Goal: Task Accomplishment & Management: Complete application form

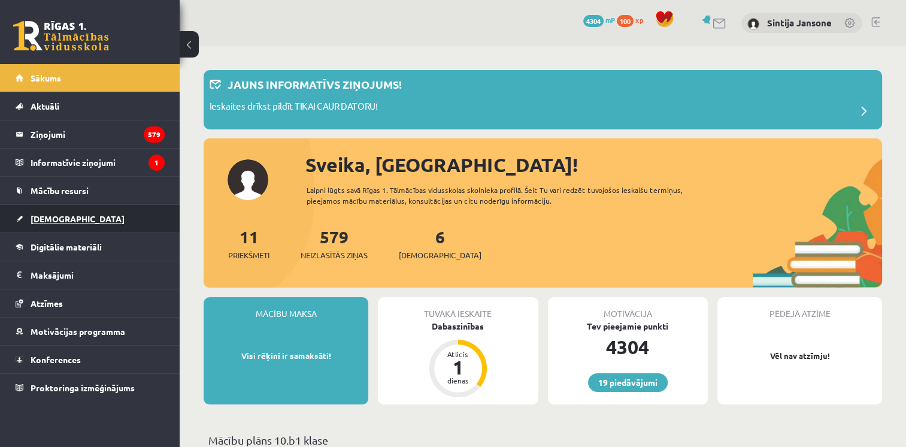
click at [103, 213] on link "[DEMOGRAPHIC_DATA]" at bounding box center [90, 219] width 149 height 28
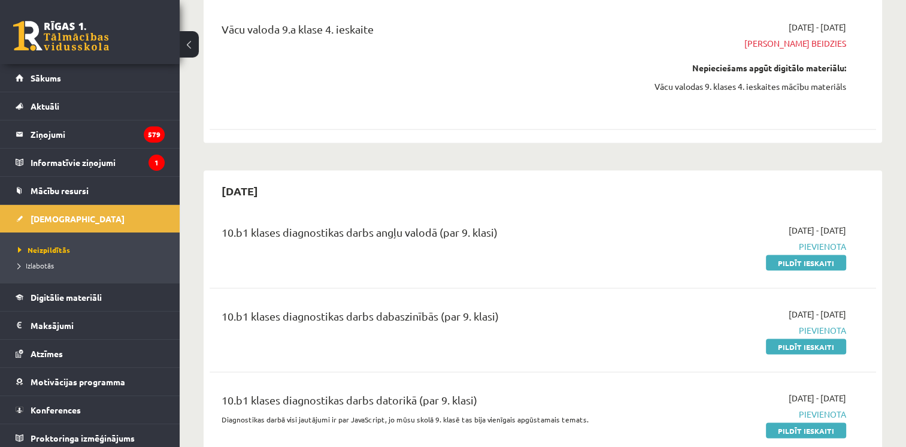
scroll to position [2180, 0]
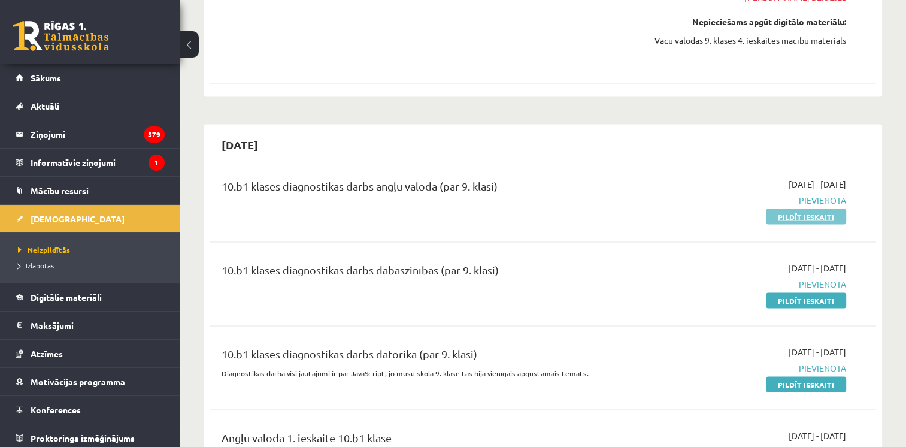
click at [798, 208] on link "Pildīt ieskaiti" at bounding box center [806, 216] width 80 height 16
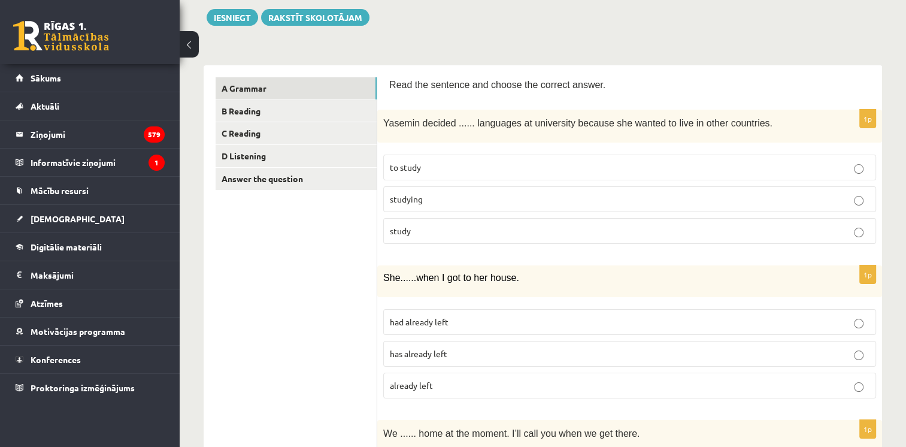
scroll to position [151, 0]
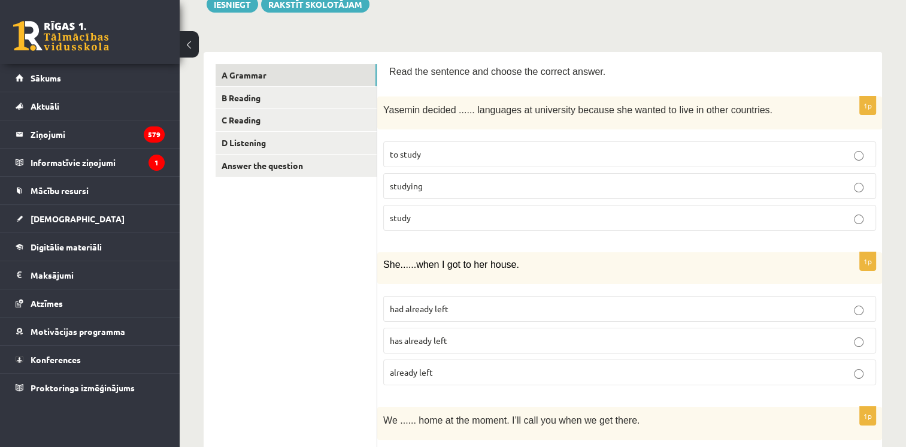
click at [417, 156] on span "to study" at bounding box center [405, 154] width 31 height 11
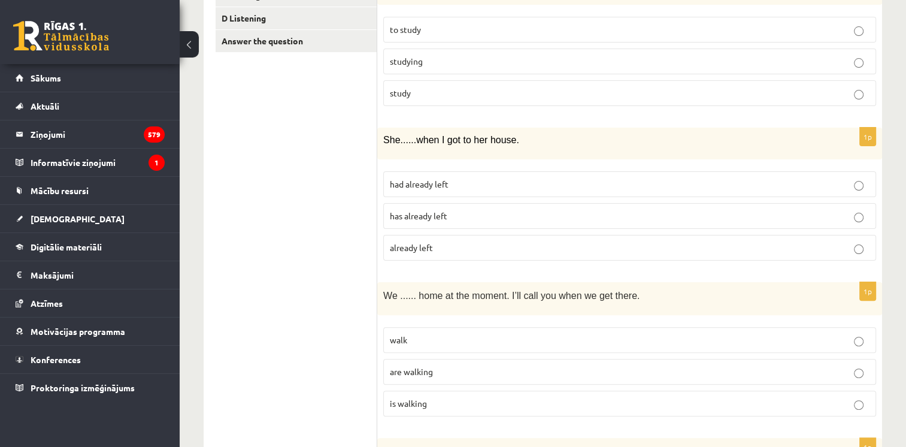
scroll to position [314, 0]
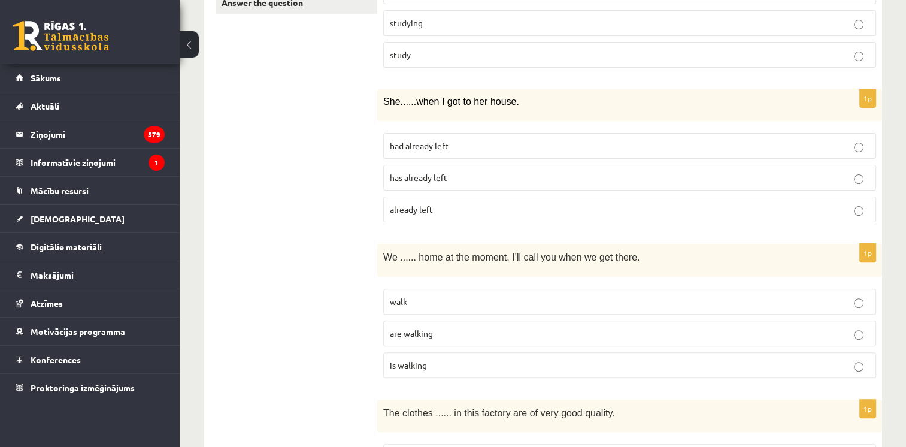
click at [453, 141] on p "had already left" at bounding box center [630, 146] width 480 height 13
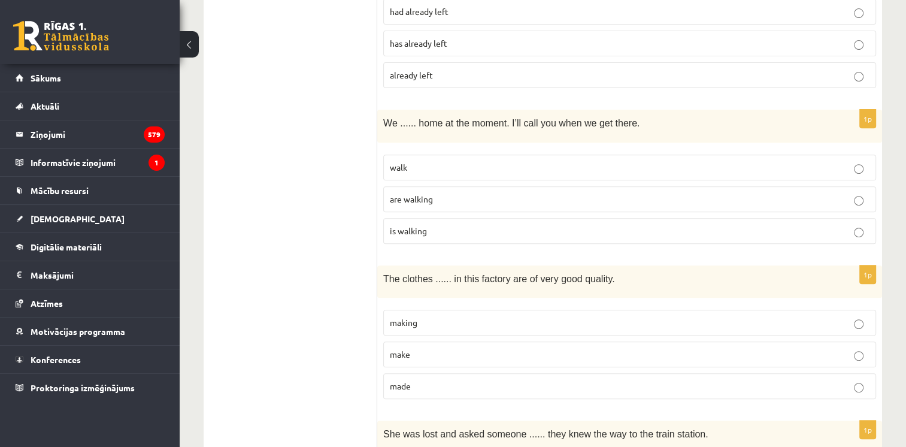
scroll to position [449, 0]
click at [413, 204] on label "are walking" at bounding box center [629, 198] width 493 height 26
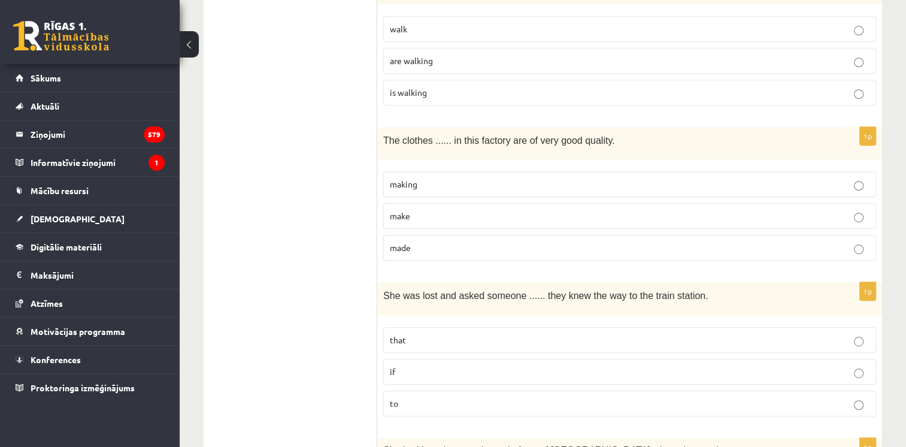
scroll to position [592, 0]
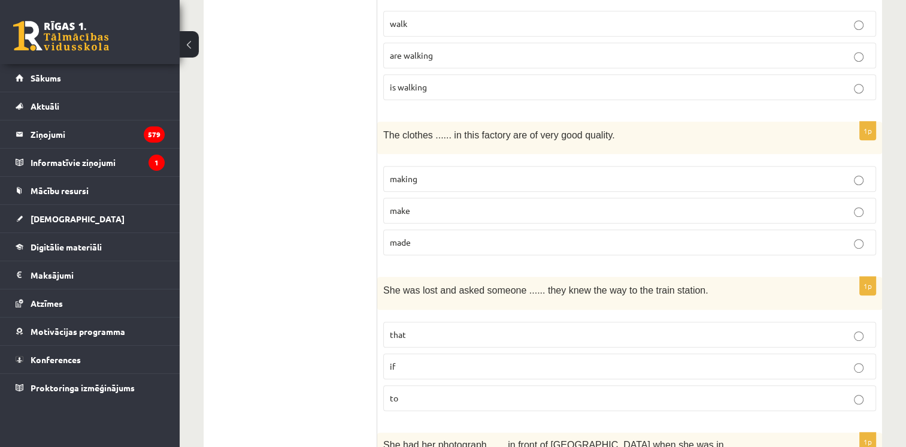
click at [431, 238] on p "made" at bounding box center [630, 242] width 480 height 13
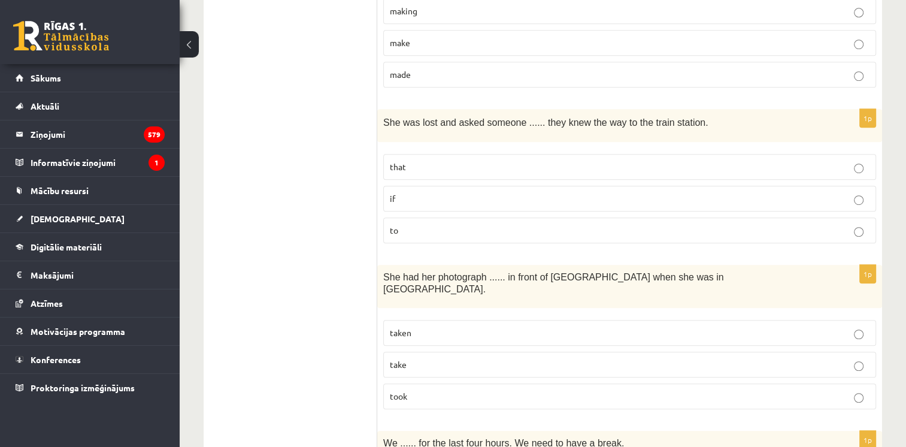
scroll to position [761, 0]
click at [420, 191] on p "if" at bounding box center [630, 197] width 480 height 13
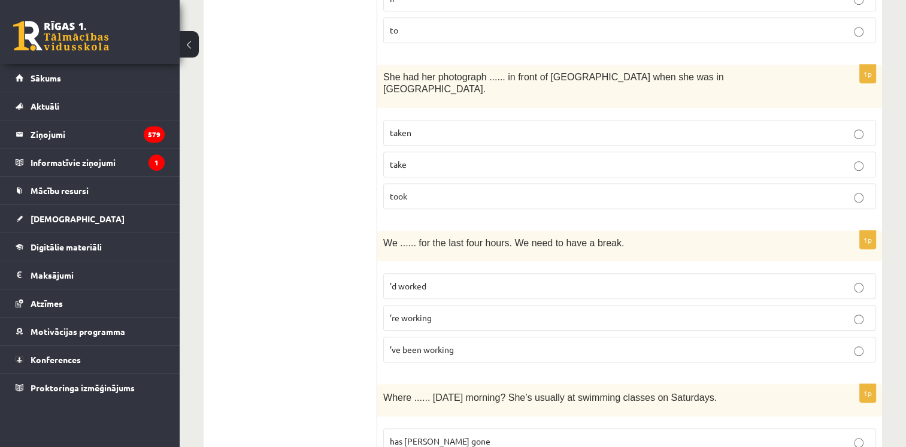
scroll to position [953, 0]
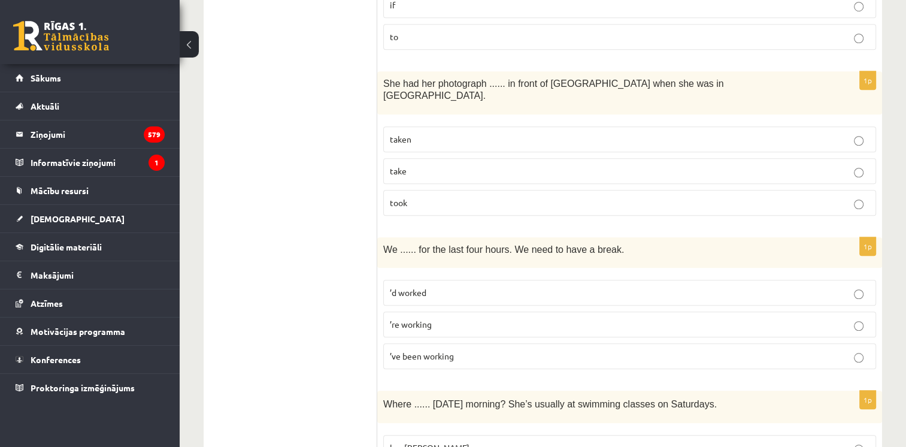
click at [472, 133] on p "taken" at bounding box center [630, 139] width 480 height 13
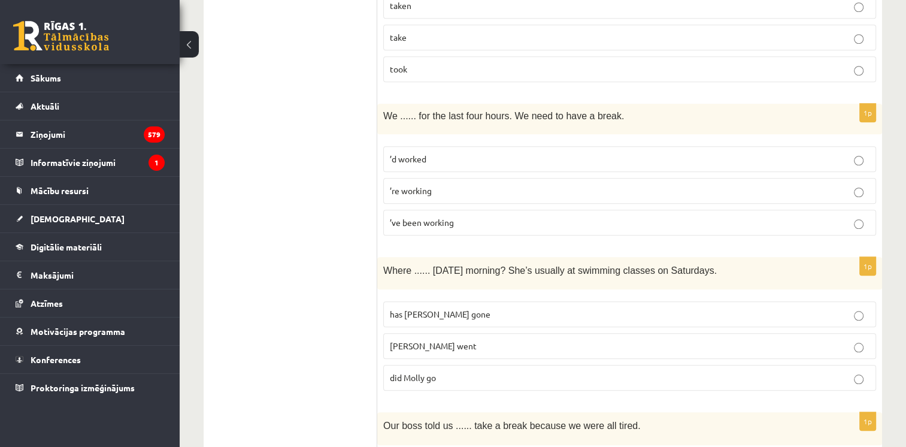
scroll to position [1087, 0]
click at [471, 216] on p "’ve been working" at bounding box center [630, 222] width 480 height 13
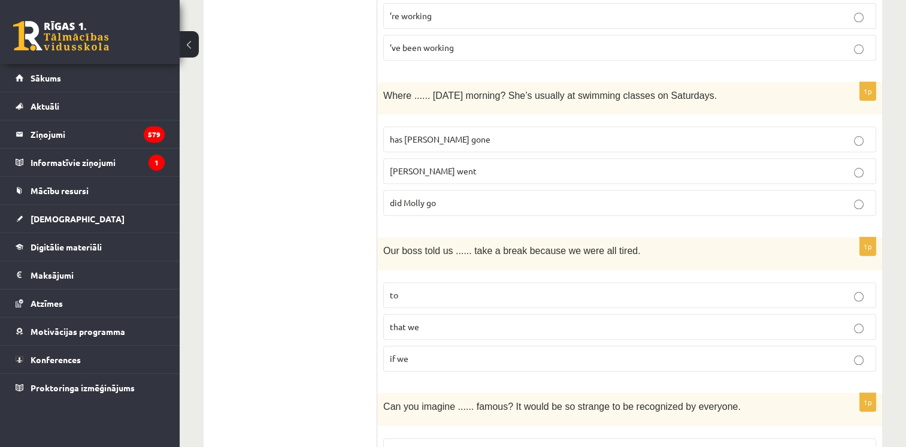
scroll to position [1262, 0]
click at [455, 196] on p "did Molly go" at bounding box center [630, 202] width 480 height 13
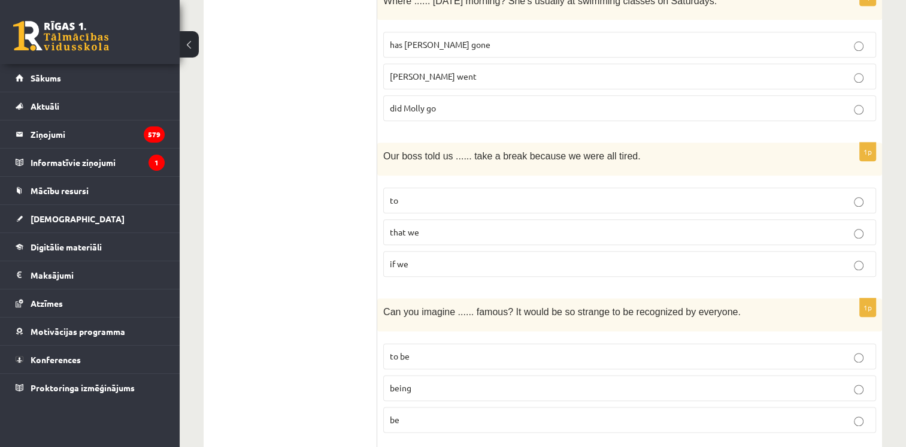
scroll to position [1358, 0]
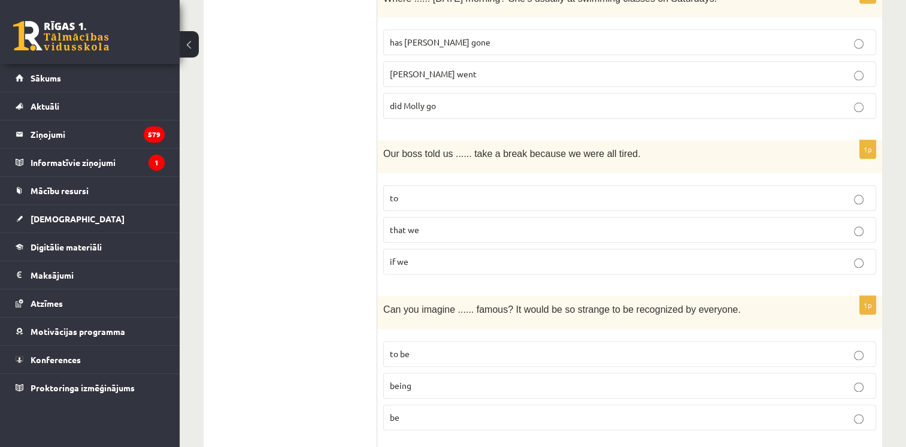
click at [400, 187] on label "to" at bounding box center [629, 198] width 493 height 26
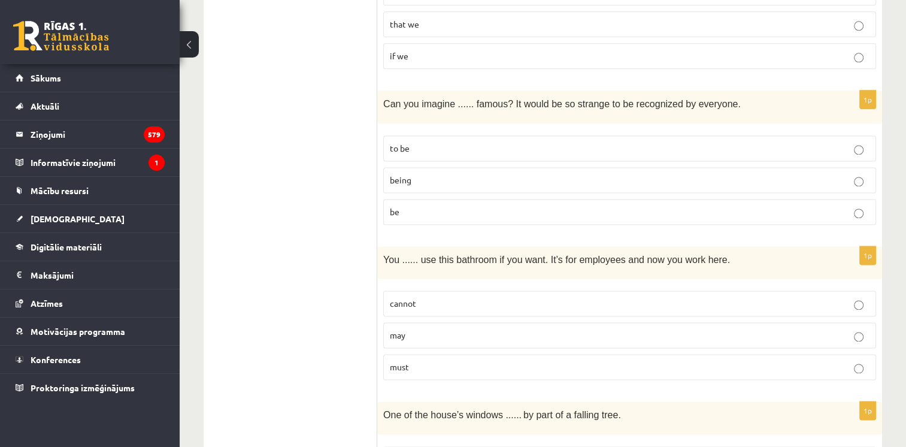
scroll to position [1572, 0]
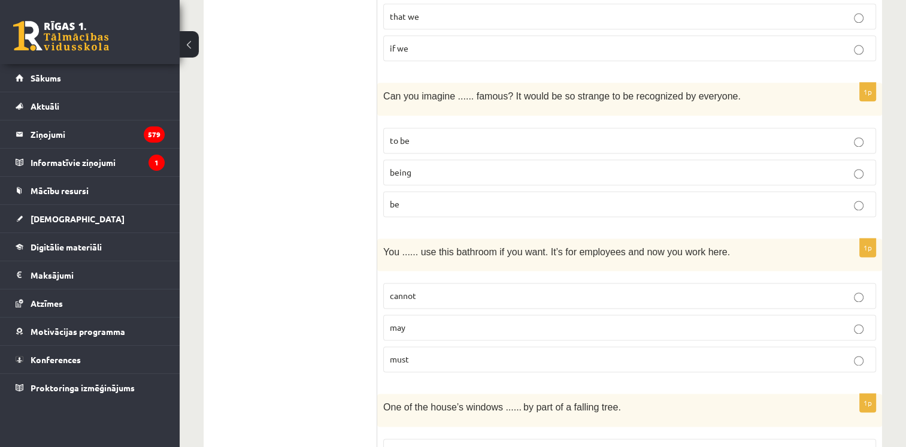
click at [473, 166] on p "being" at bounding box center [630, 172] width 480 height 13
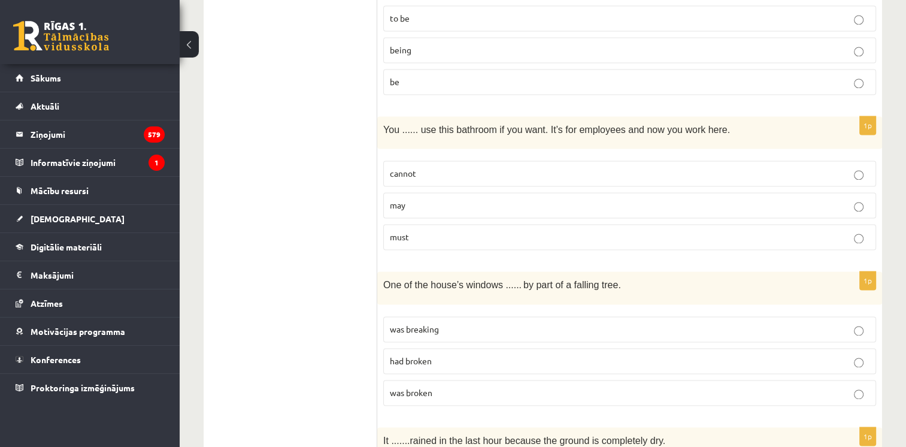
scroll to position [1706, 0]
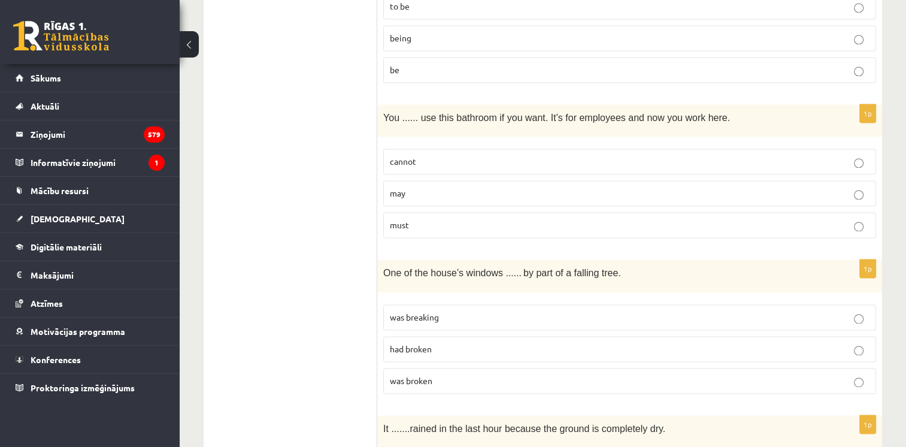
click at [420, 187] on p "may" at bounding box center [630, 193] width 480 height 13
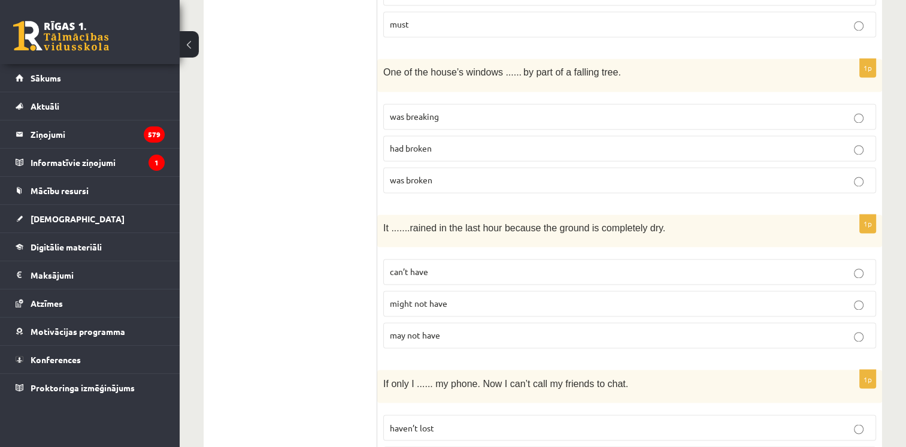
scroll to position [1905, 0]
click at [466, 139] on label "had broken" at bounding box center [629, 150] width 493 height 26
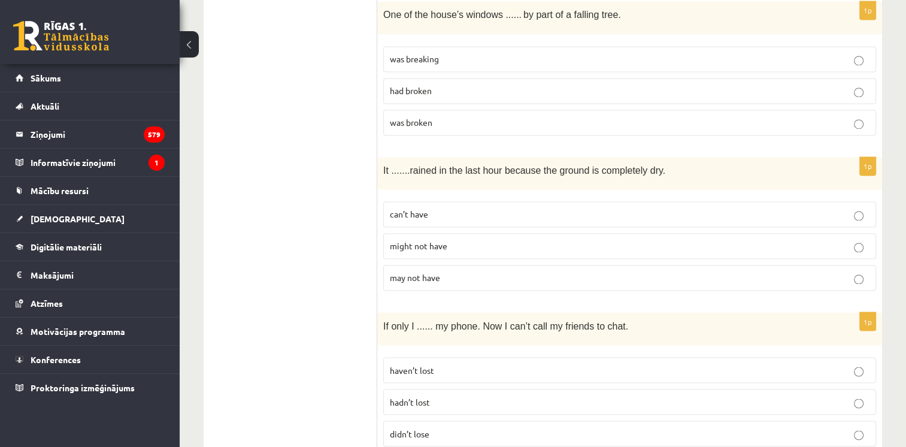
click at [447, 208] on p "can’t have" at bounding box center [630, 214] width 480 height 13
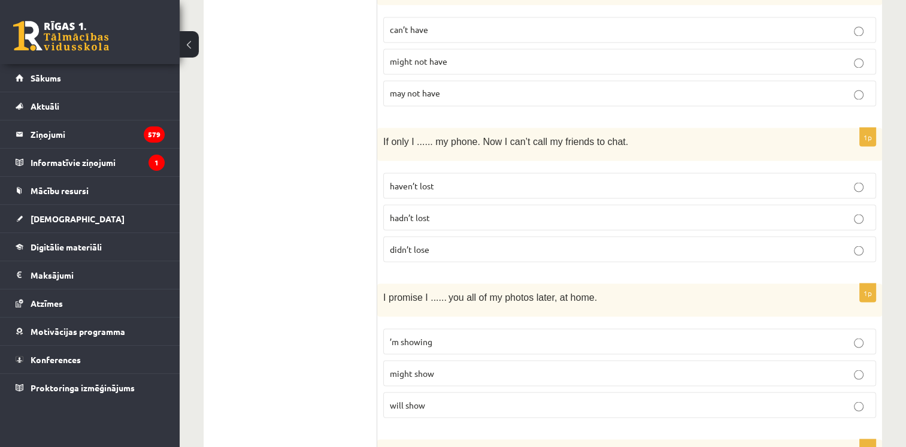
scroll to position [2171, 0]
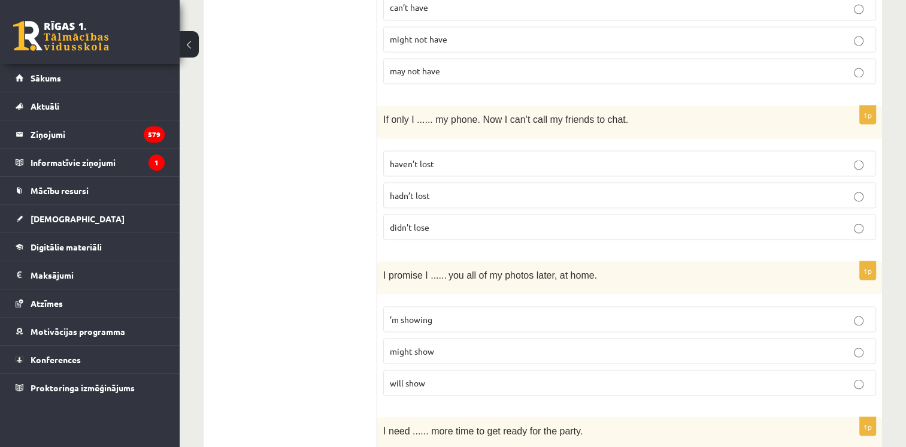
click at [432, 182] on label "hadn’t lost" at bounding box center [629, 195] width 493 height 26
drag, startPoint x: 284, startPoint y: 177, endPoint x: 290, endPoint y: -12, distance: 188.8
drag, startPoint x: 290, startPoint y: -12, endPoint x: 267, endPoint y: 281, distance: 293.8
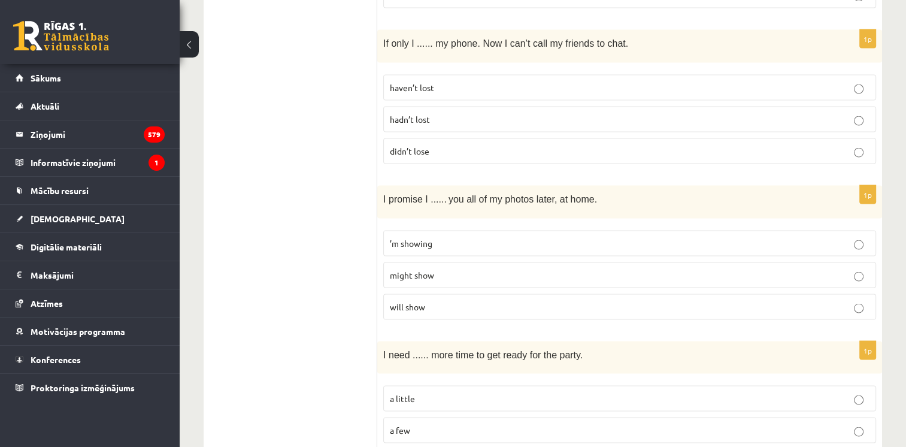
scroll to position [2250, 0]
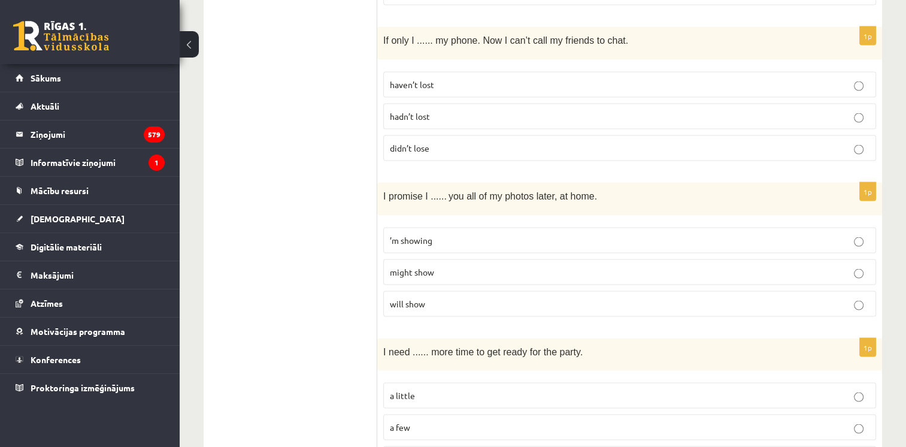
drag, startPoint x: 267, startPoint y: 281, endPoint x: 278, endPoint y: 205, distance: 76.2
drag, startPoint x: 278, startPoint y: 205, endPoint x: 291, endPoint y: 156, distance: 50.9
drag, startPoint x: 291, startPoint y: 156, endPoint x: 289, endPoint y: 207, distance: 50.4
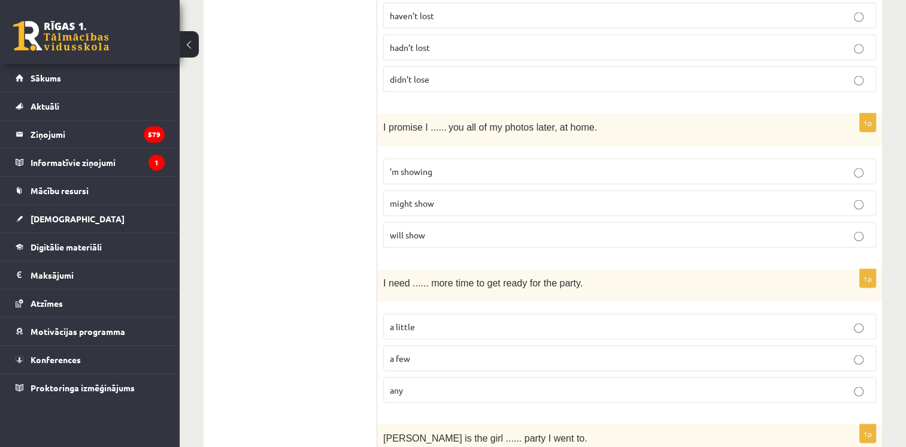
scroll to position [2343, 0]
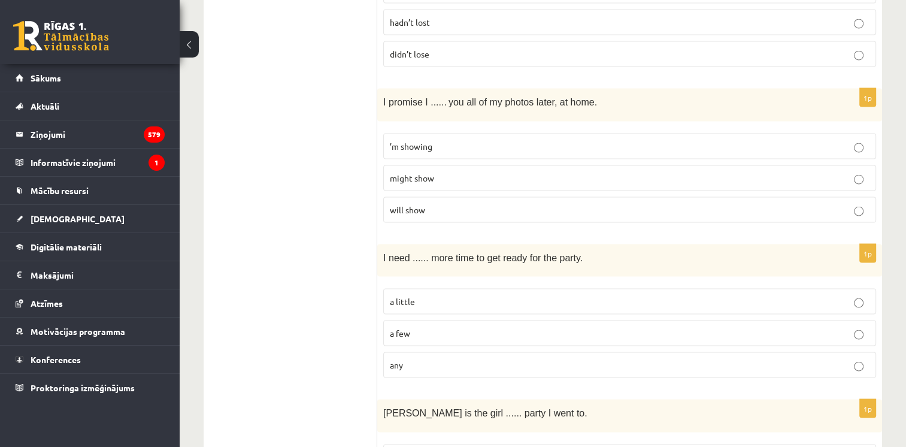
click at [416, 204] on span "will show" at bounding box center [407, 209] width 35 height 11
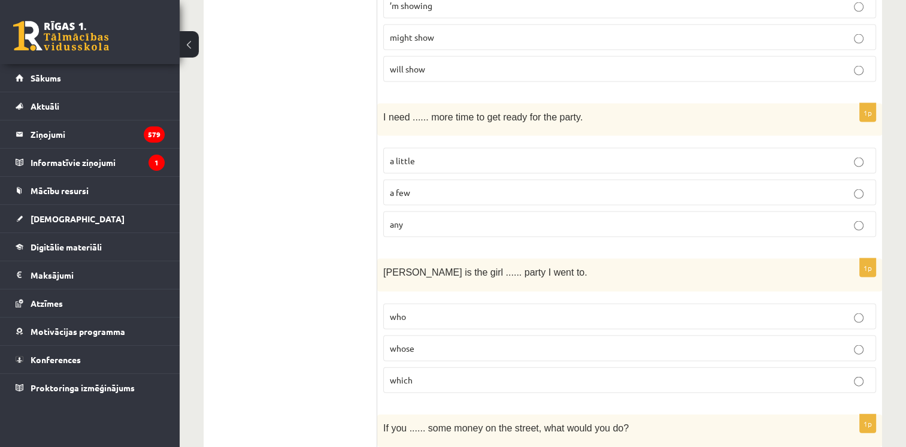
scroll to position [2487, 0]
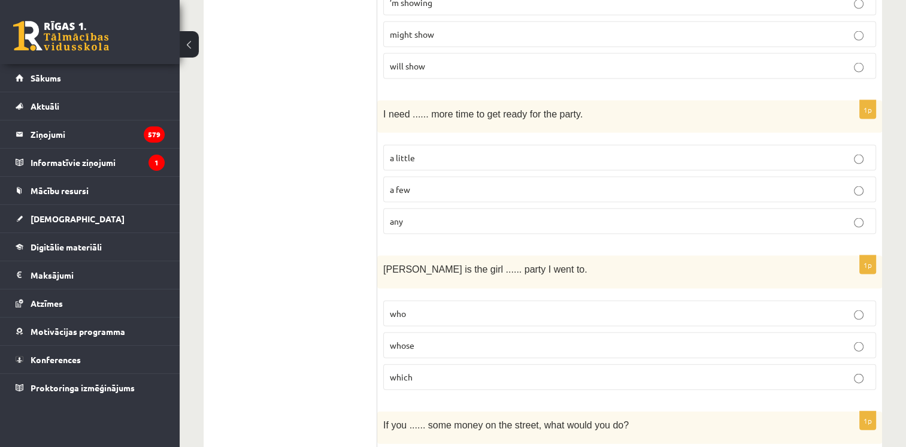
click at [398, 152] on p "a little" at bounding box center [630, 158] width 480 height 13
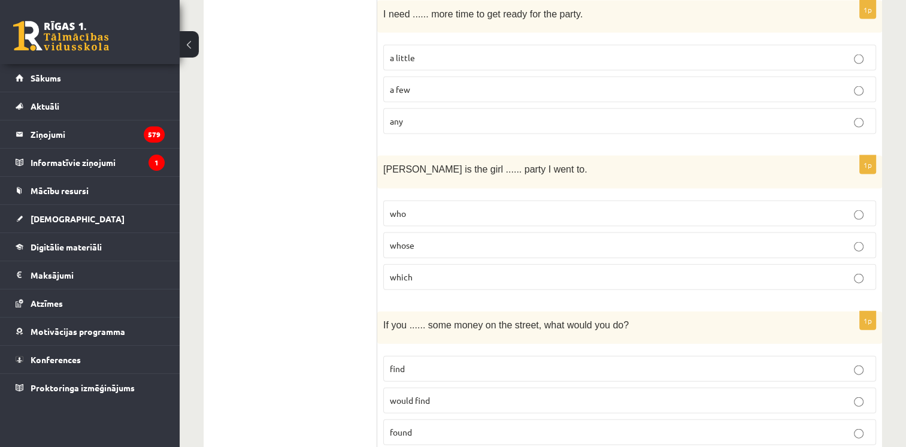
scroll to position [2594, 0]
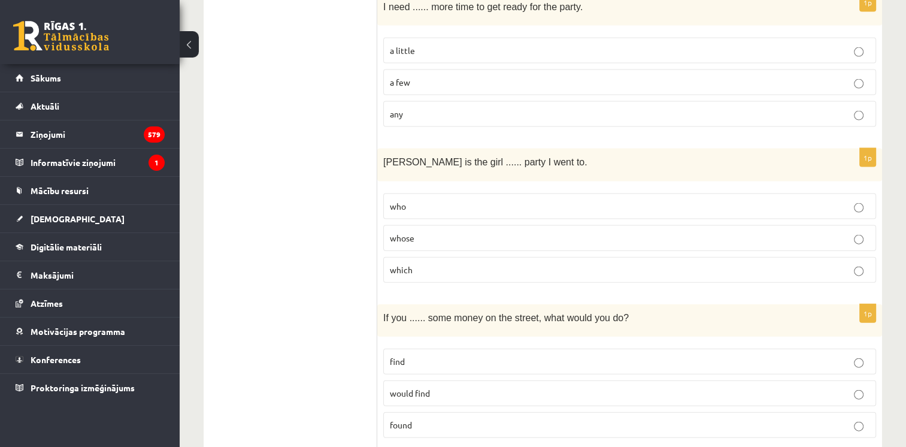
click at [393, 225] on label "whose" at bounding box center [629, 238] width 493 height 26
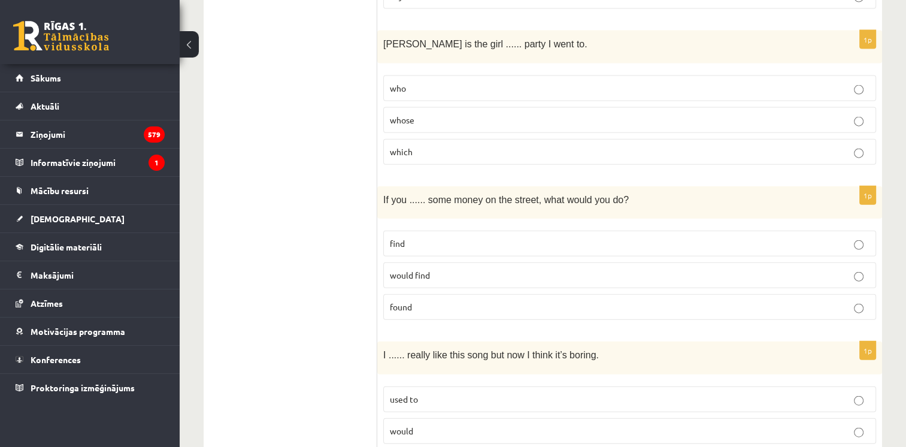
scroll to position [2751, 0]
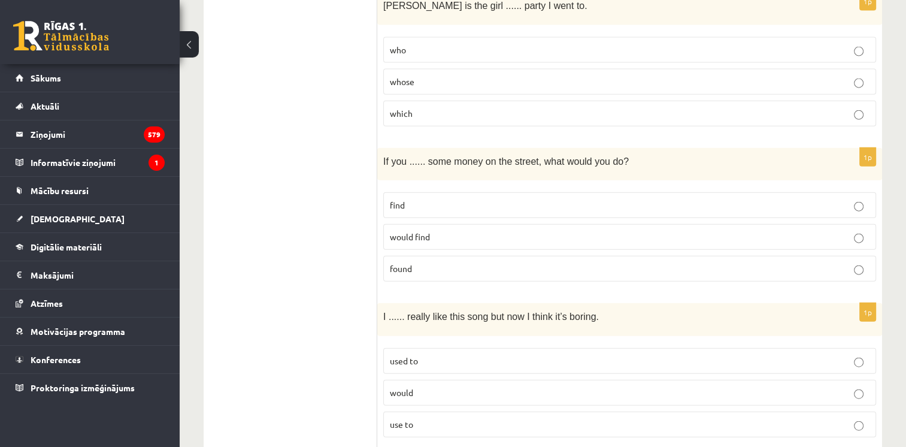
click at [417, 262] on p "found" at bounding box center [630, 268] width 480 height 13
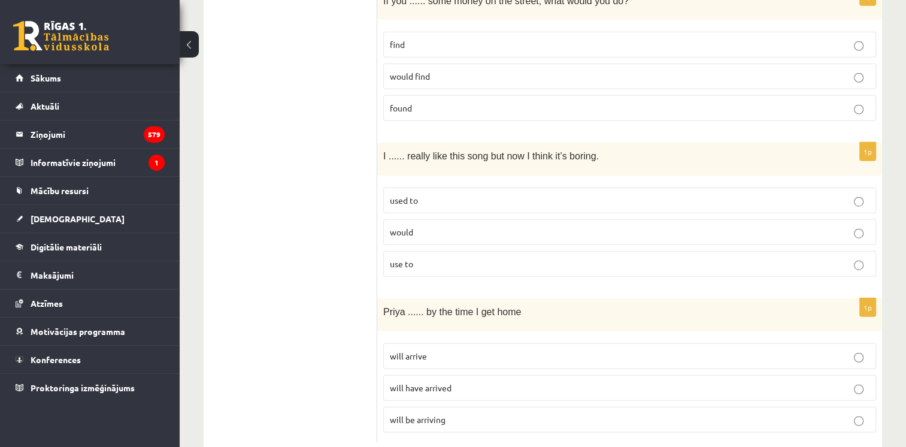
scroll to position [2913, 0]
click at [408, 193] on span "used to" at bounding box center [404, 198] width 28 height 11
click at [427, 380] on span "will have arrived" at bounding box center [421, 385] width 62 height 11
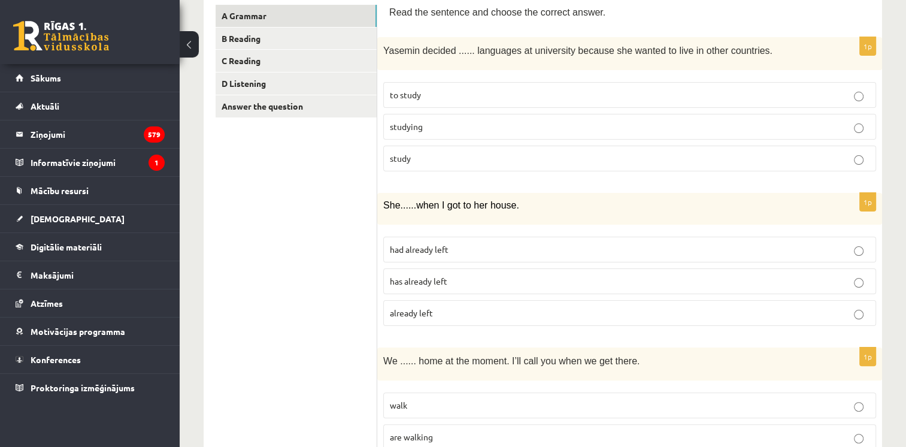
scroll to position [0, 0]
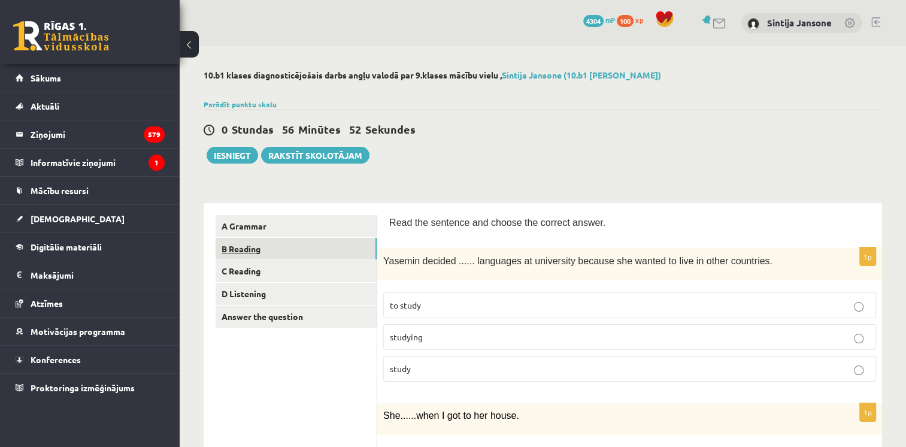
click at [316, 255] on link "B Reading" at bounding box center [296, 249] width 161 height 22
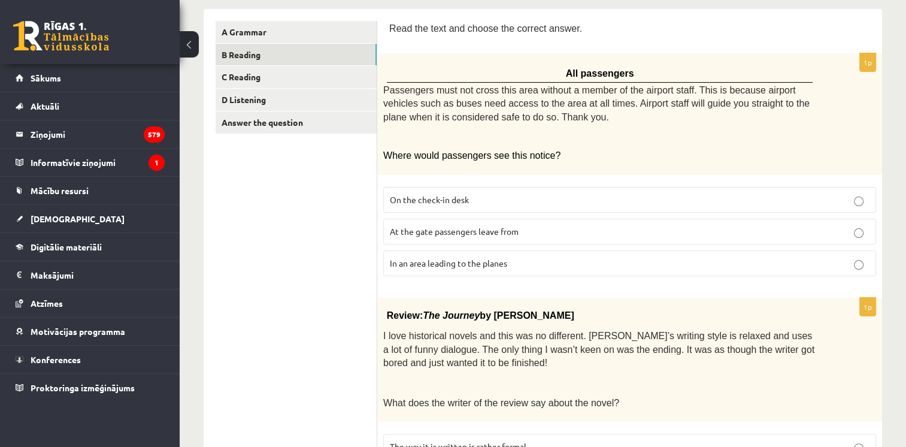
scroll to position [195, 0]
click at [458, 232] on p "At the gate passengers leave from" at bounding box center [630, 230] width 480 height 13
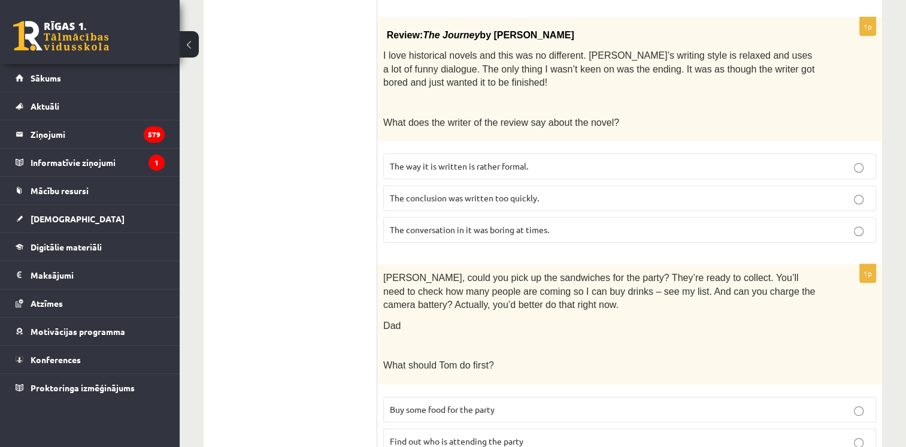
scroll to position [474, 0]
click at [453, 200] on label "The conclusion was written too quickly." at bounding box center [629, 198] width 493 height 26
drag, startPoint x: 453, startPoint y: 200, endPoint x: 444, endPoint y: 192, distance: 11.9
click at [444, 192] on label "The conclusion was written too quickly." at bounding box center [629, 198] width 493 height 26
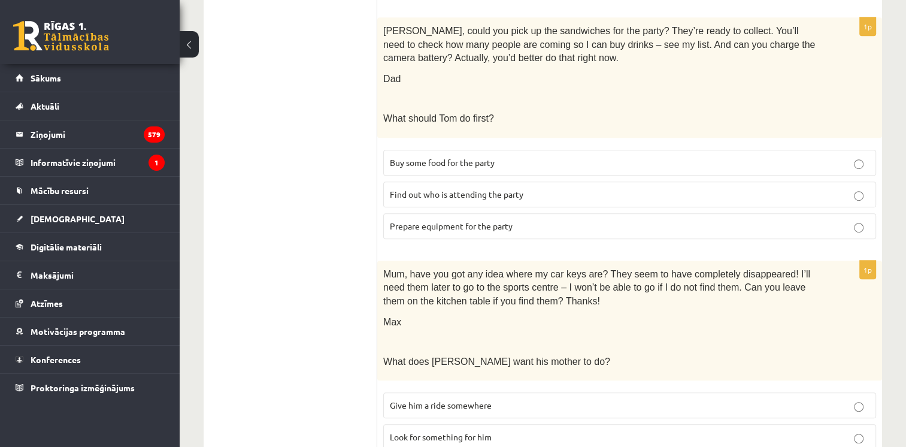
scroll to position [721, 0]
click at [430, 221] on span "Prepare equipment for the party" at bounding box center [451, 226] width 123 height 11
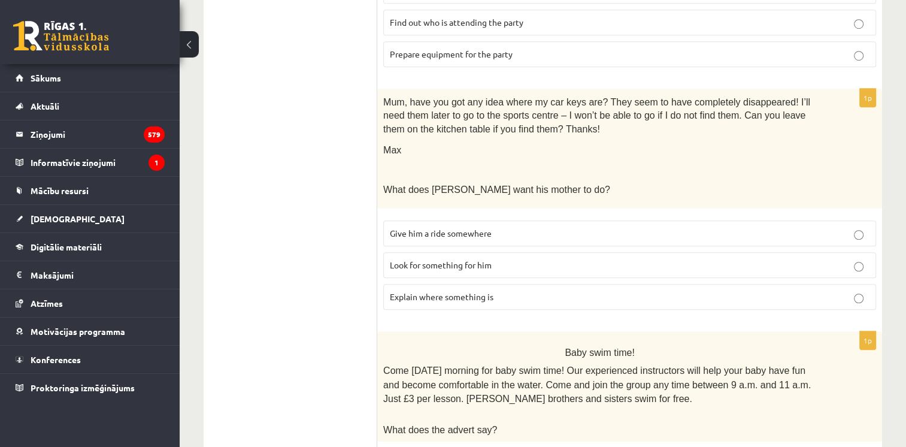
scroll to position [894, 0]
click at [480, 262] on span "Look for something for him" at bounding box center [441, 264] width 102 height 11
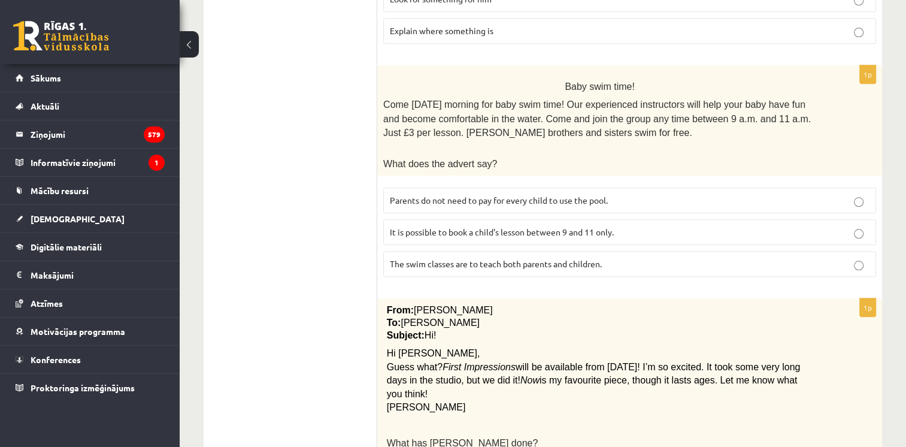
scroll to position [1160, 0]
click at [446, 193] on p "Parents do not need to pay for every child to use the pool." at bounding box center [630, 199] width 480 height 13
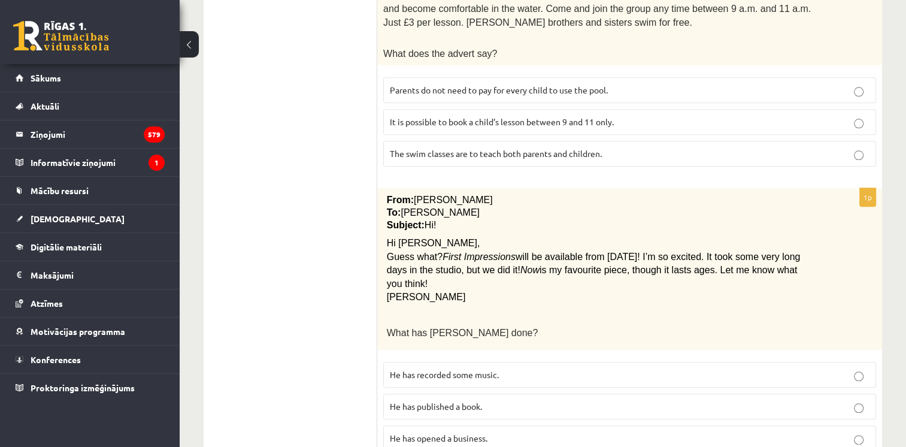
scroll to position [1293, 0]
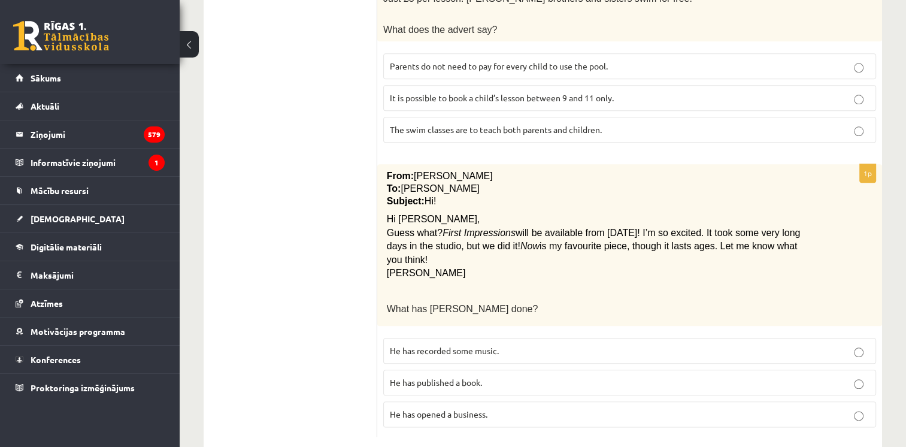
click at [431, 344] on p "He has recorded some music." at bounding box center [630, 350] width 480 height 13
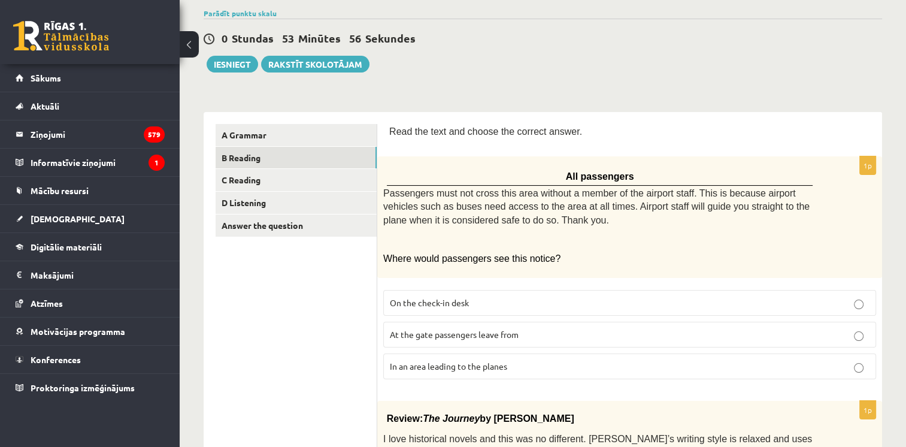
scroll to position [0, 0]
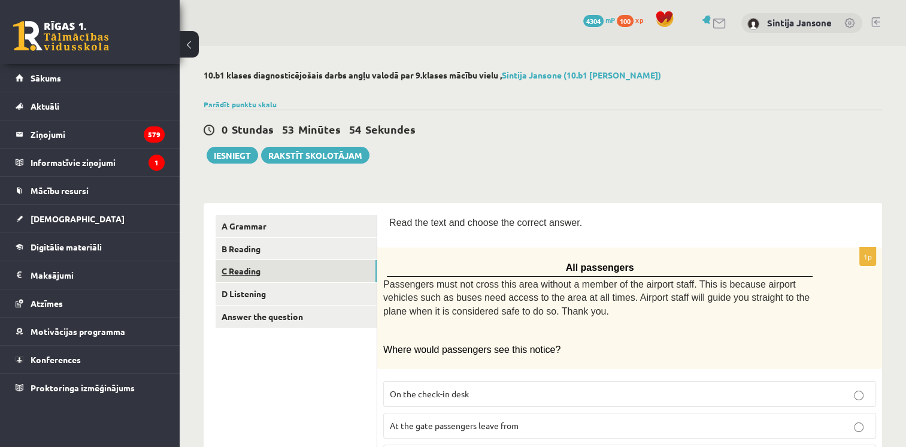
click at [273, 270] on link "C Reading" at bounding box center [296, 271] width 161 height 22
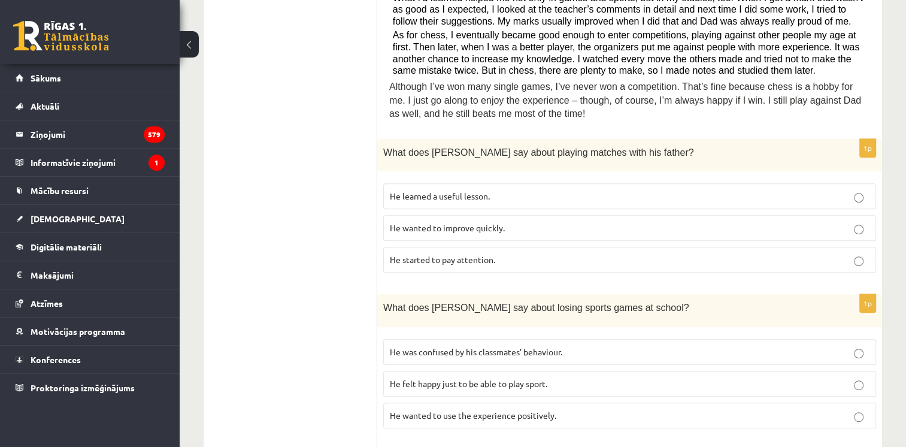
scroll to position [433, 0]
click at [427, 185] on label "He learned a useful lesson." at bounding box center [629, 198] width 493 height 26
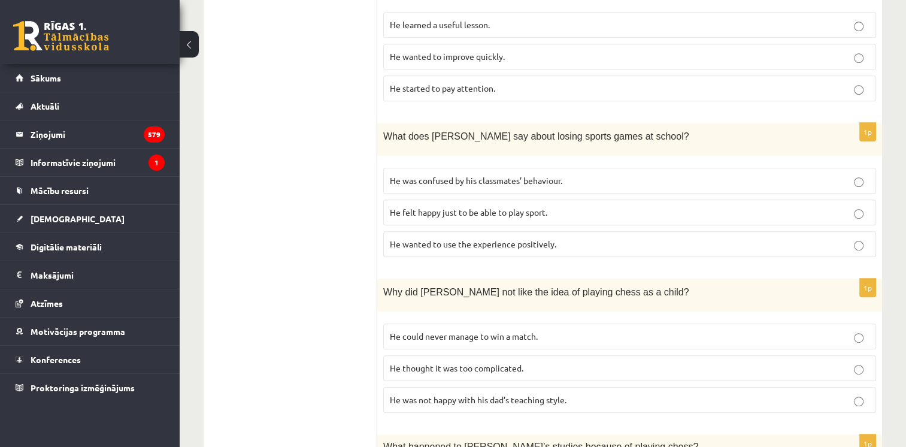
scroll to position [604, 0]
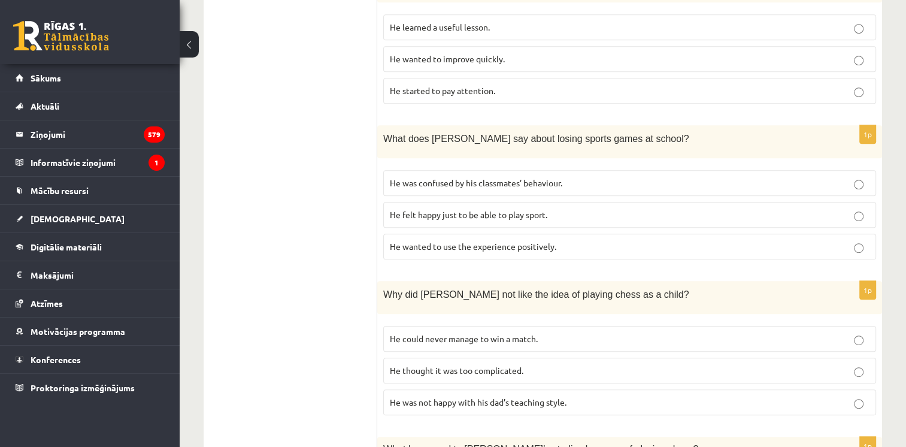
click at [423, 85] on span "He started to pay attention." at bounding box center [442, 90] width 105 height 11
click at [412, 241] on span "He wanted to use the experience positively." at bounding box center [473, 246] width 167 height 11
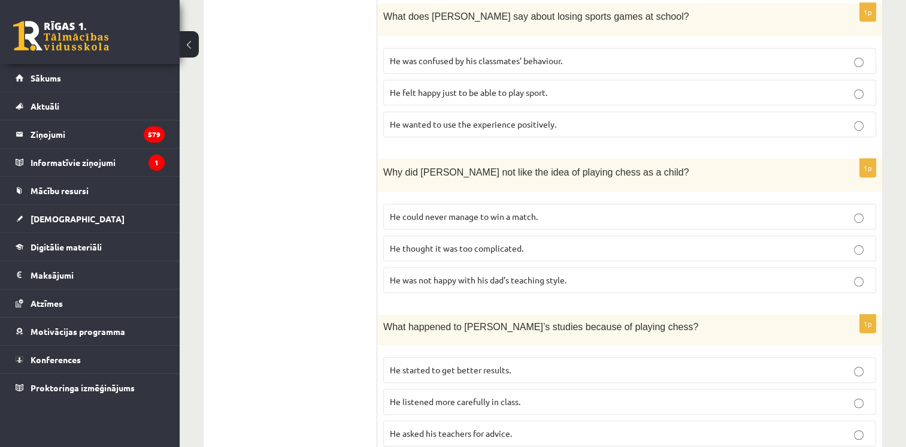
scroll to position [727, 0]
click at [484, 210] on span "He could never manage to win a match." at bounding box center [464, 215] width 148 height 11
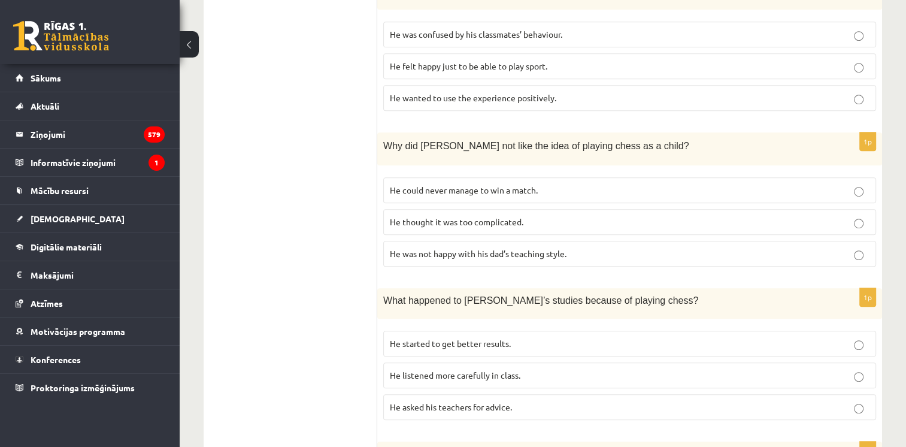
click at [404, 241] on label "He was not happy with his dad’s teaching style." at bounding box center [629, 254] width 493 height 26
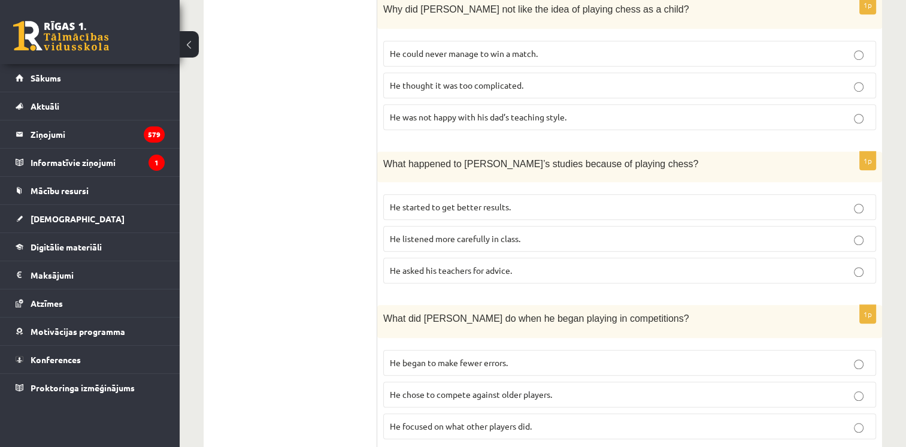
scroll to position [894, 0]
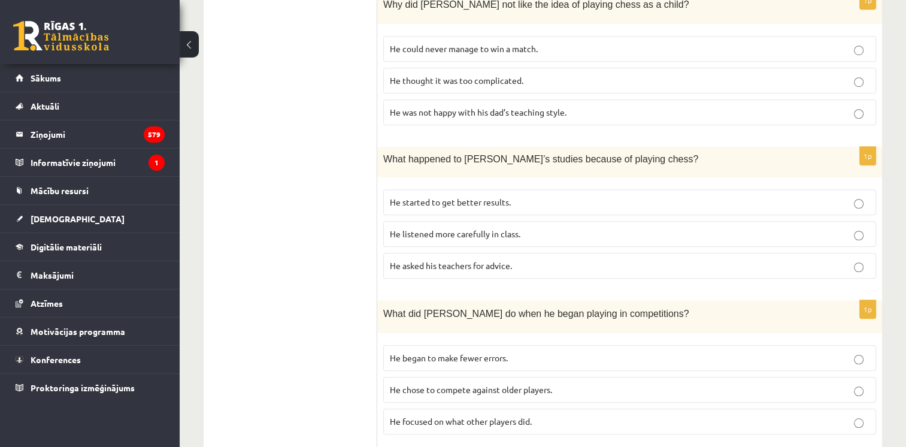
click at [467, 36] on label "He could never manage to win a match." at bounding box center [629, 49] width 493 height 26
click at [409, 195] on label "He started to get better results." at bounding box center [629, 202] width 493 height 26
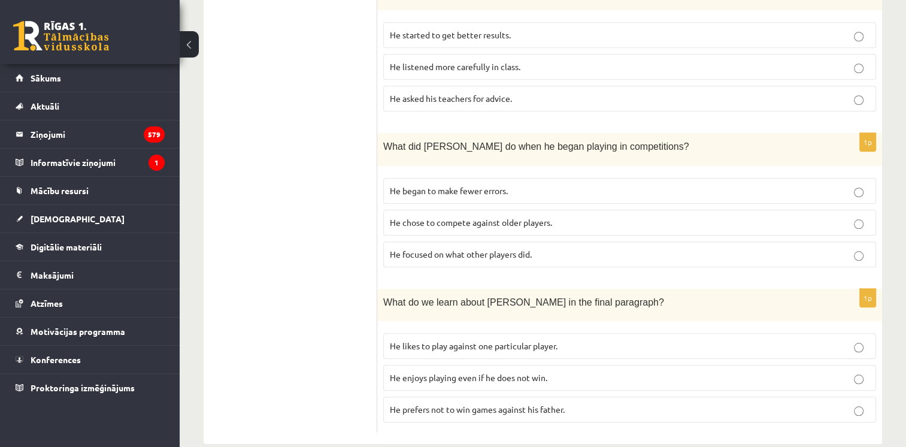
scroll to position [1061, 0]
click at [423, 245] on label "He focused on what other players did." at bounding box center [629, 254] width 493 height 26
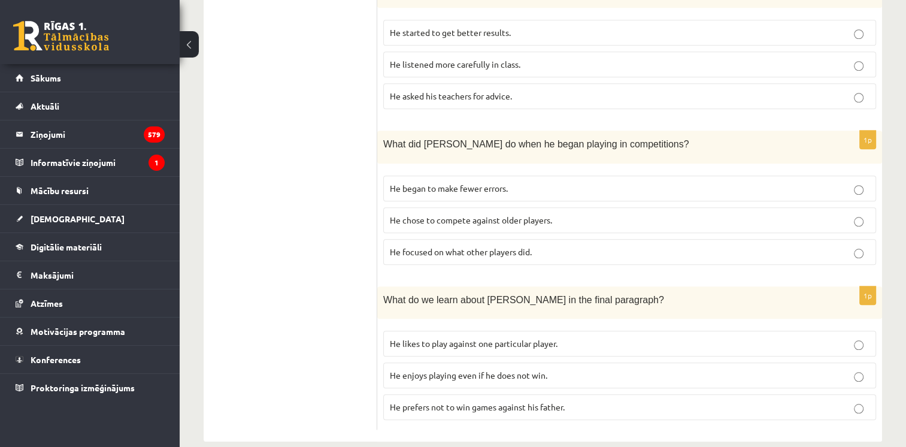
click at [414, 370] on span "He enjoys playing even if he does not win." at bounding box center [469, 375] width 158 height 11
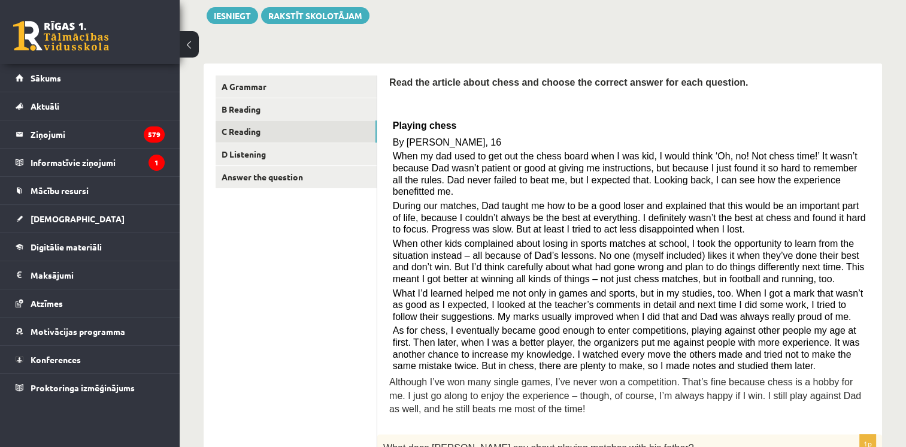
scroll to position [0, 0]
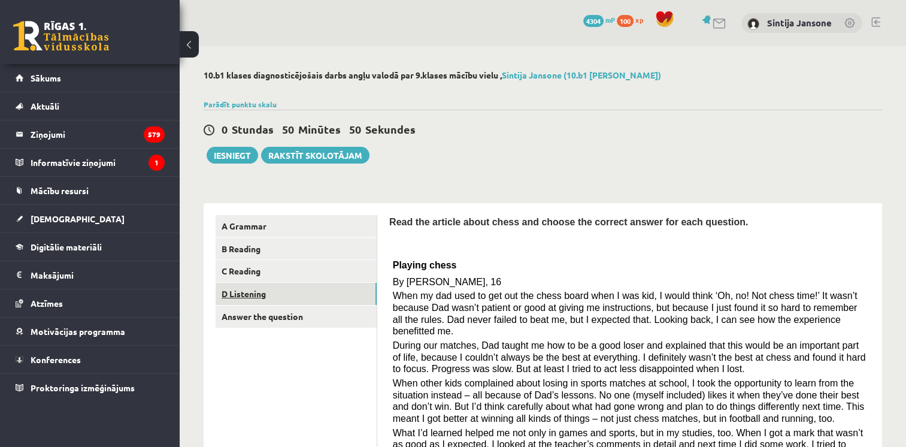
click at [294, 285] on link "D Listening" at bounding box center [296, 294] width 161 height 22
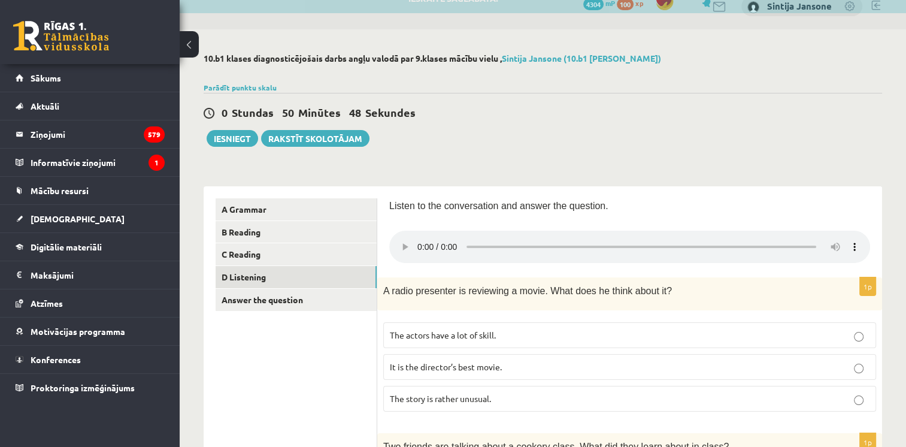
scroll to position [19, 0]
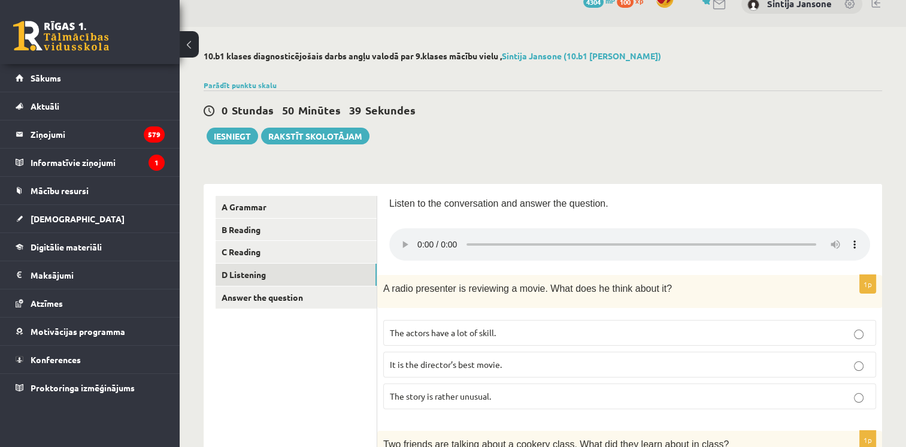
click at [616, 104] on div "0 Stundas 50 Minūtes 39 Sekundes" at bounding box center [543, 111] width 679 height 16
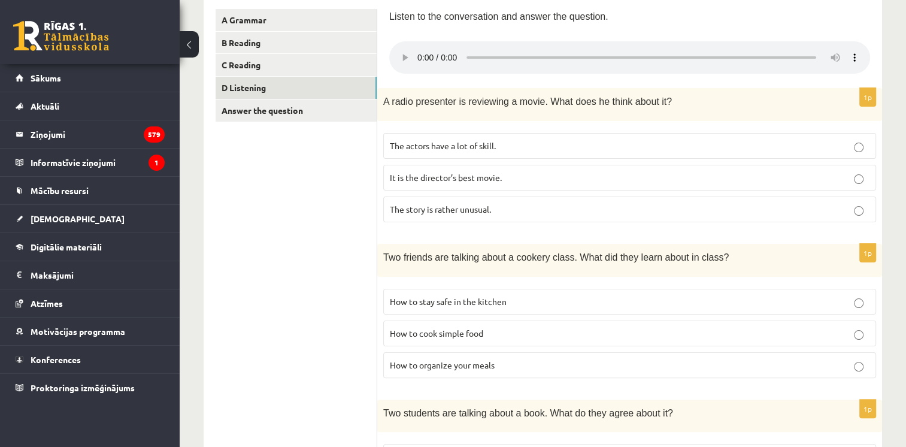
scroll to position [230, 0]
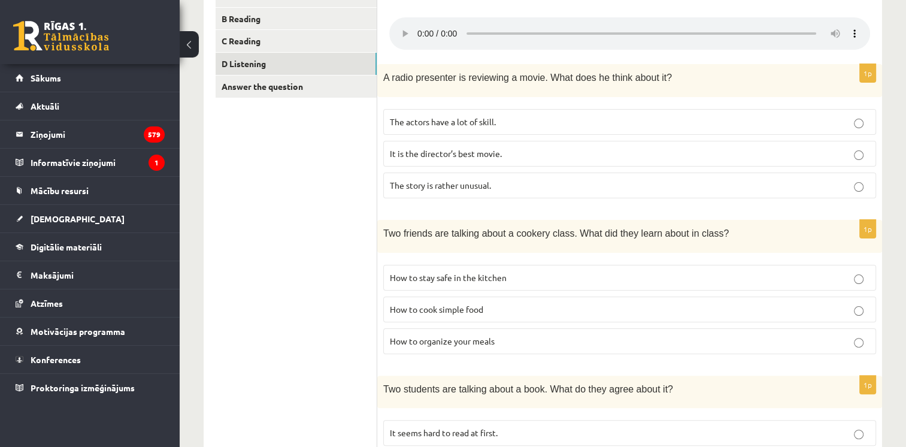
click at [383, 272] on label "How to stay safe in the kitchen" at bounding box center [629, 278] width 493 height 26
click at [397, 344] on p "How to organize your meals" at bounding box center [630, 341] width 480 height 13
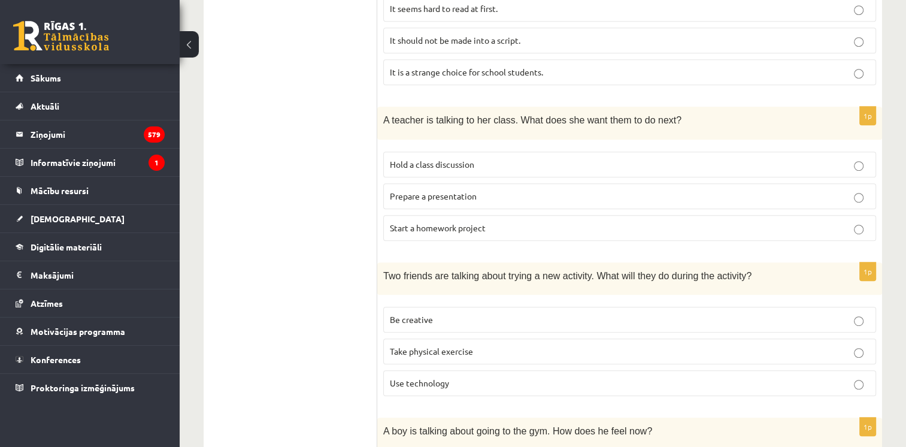
scroll to position [800, 0]
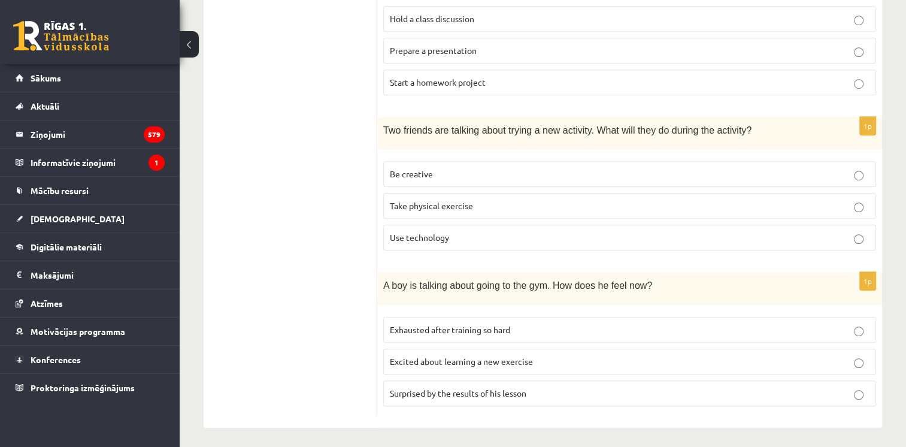
click at [415, 389] on span "Surprised by the results of his lesson" at bounding box center [458, 393] width 137 height 11
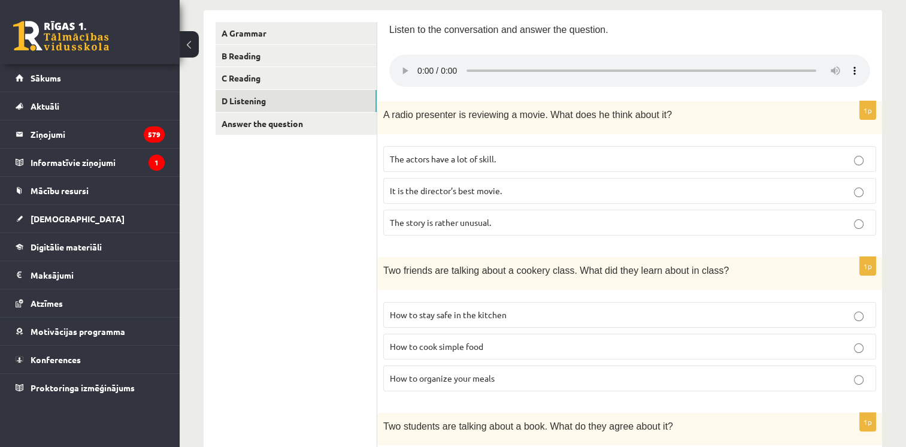
scroll to position [200, 0]
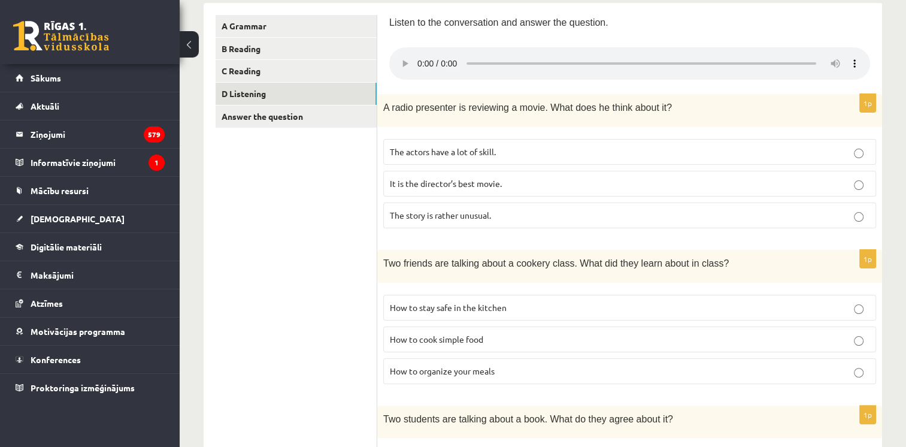
click at [418, 190] on label "It is the director’s best movie." at bounding box center [629, 184] width 493 height 26
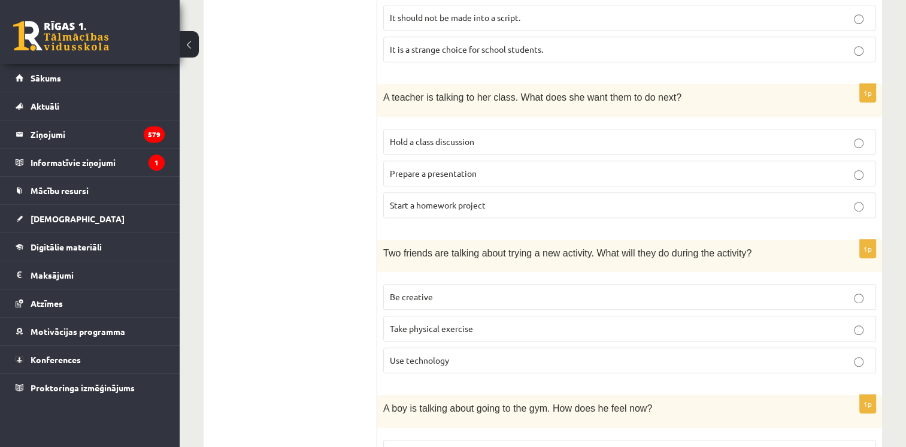
scroll to position [800, 0]
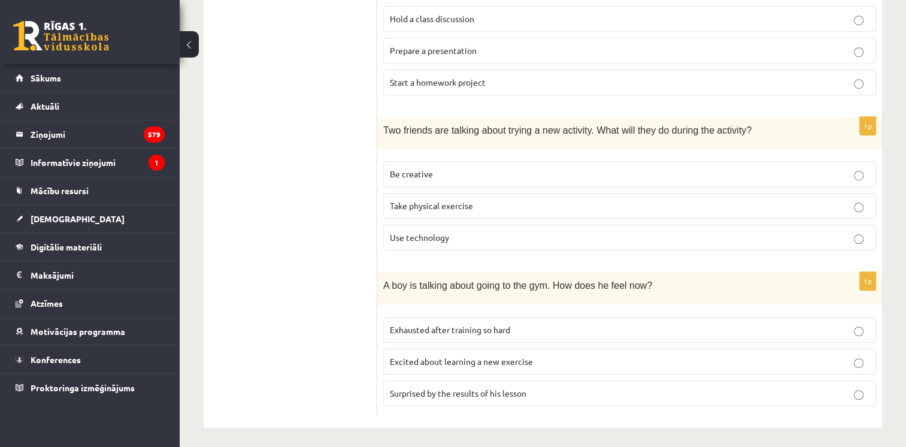
click at [396, 185] on fieldset "Be creative Take physical exercise Use technology" at bounding box center [629, 204] width 493 height 99
click at [397, 181] on label "Be creative" at bounding box center [629, 174] width 493 height 26
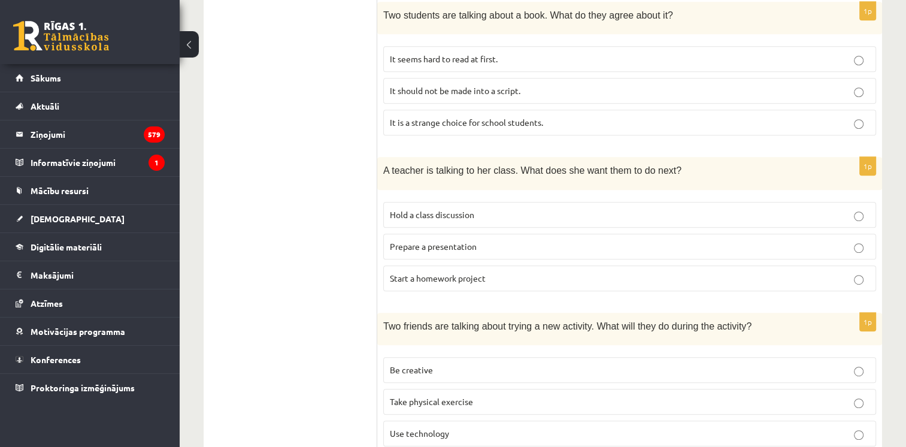
scroll to position [604, 0]
click at [453, 365] on p "Be creative" at bounding box center [630, 370] width 480 height 13
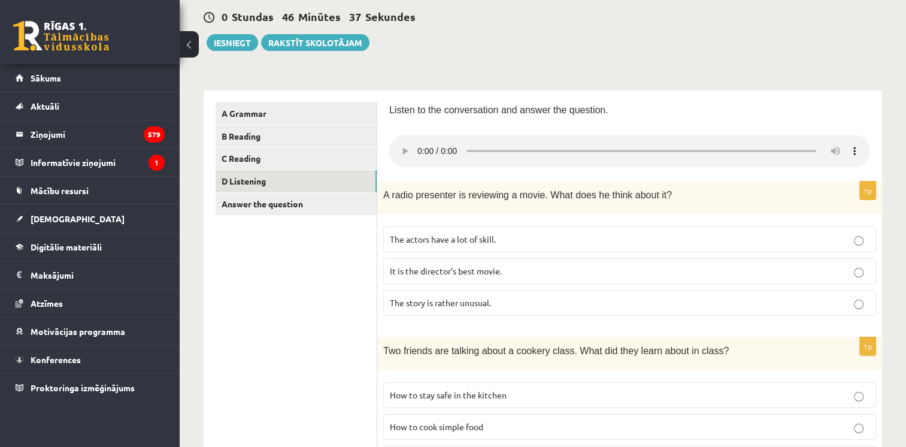
scroll to position [110, 0]
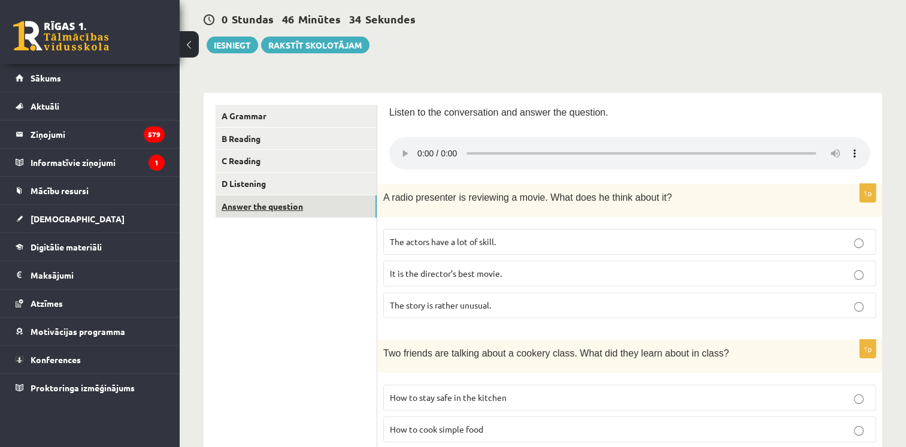
click at [331, 195] on link "Answer the question" at bounding box center [296, 206] width 161 height 22
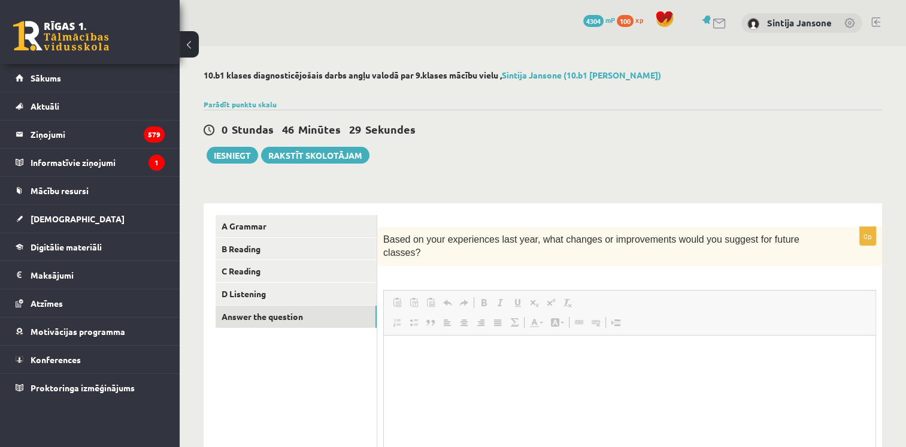
click at [414, 295] on link "Paste as plain text Keyboard shortcut Ctrl+Shift+V" at bounding box center [414, 303] width 17 height 16
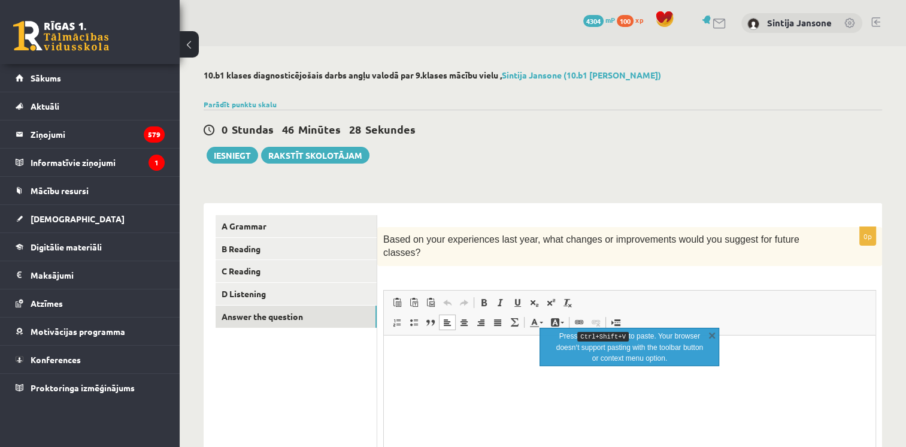
click at [421, 371] on html at bounding box center [630, 353] width 492 height 37
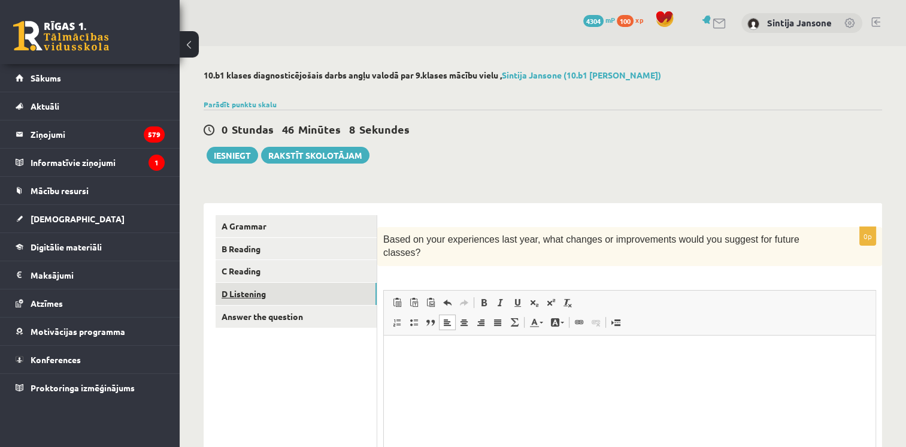
click at [340, 289] on link "D Listening" at bounding box center [296, 294] width 161 height 22
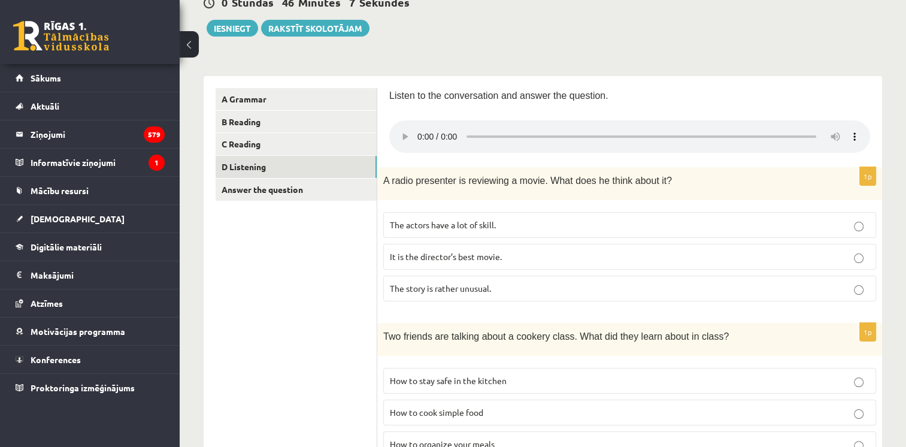
scroll to position [129, 0]
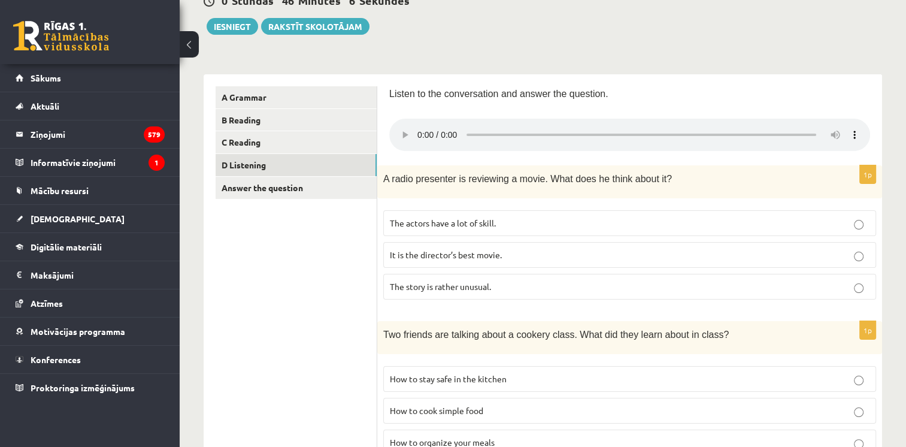
click at [767, 251] on p "It is the director’s best movie." at bounding box center [630, 255] width 480 height 13
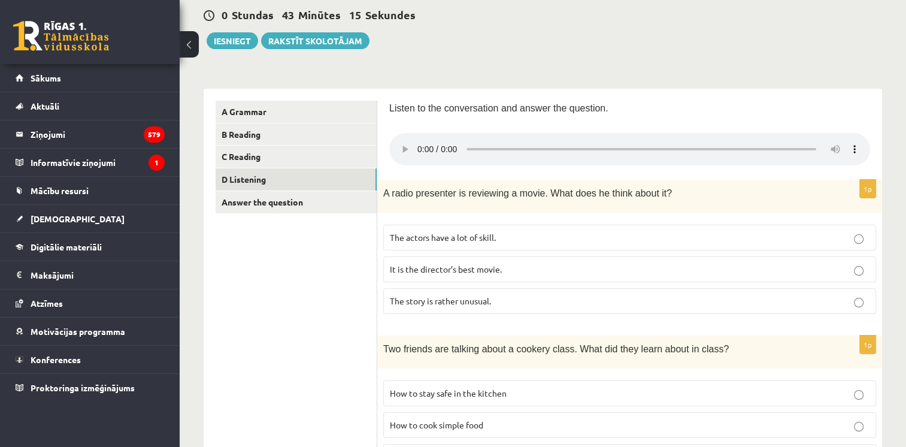
scroll to position [108, 0]
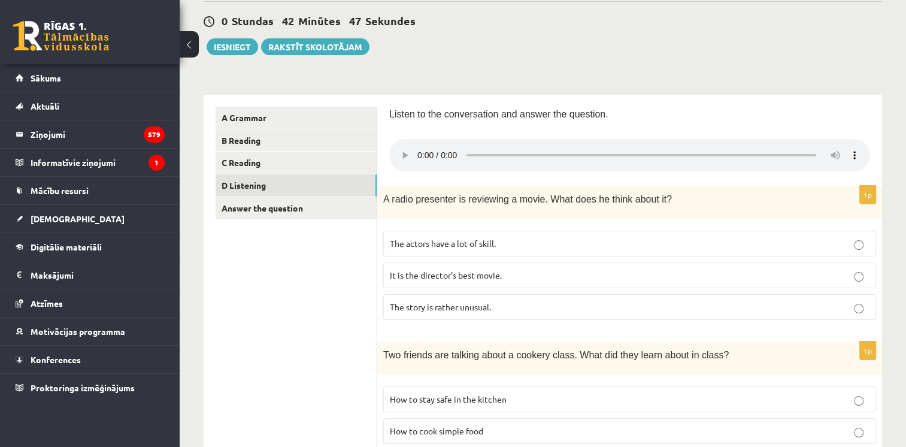
click at [459, 313] on label "The story is rather unusual." at bounding box center [629, 307] width 493 height 26
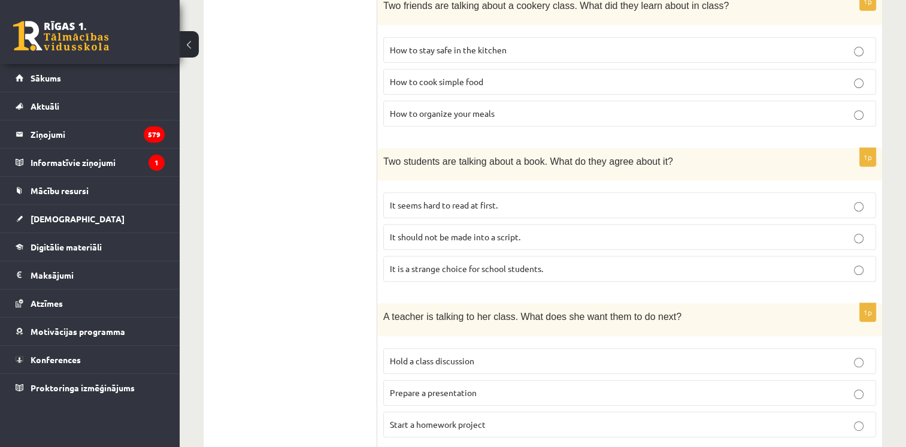
scroll to position [456, 0]
click at [455, 215] on label "It seems hard to read at first." at bounding box center [629, 207] width 493 height 26
click at [443, 277] on label "It is a strange choice for school students." at bounding box center [629, 271] width 493 height 26
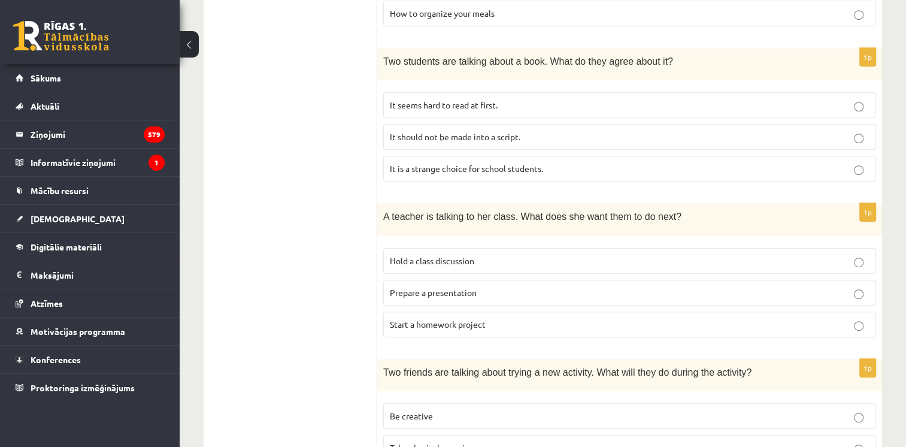
scroll to position [556, 0]
click at [453, 267] on label "Hold a class discussion" at bounding box center [629, 262] width 493 height 26
click at [461, 290] on span "Prepare a presentation" at bounding box center [433, 293] width 87 height 11
click at [479, 267] on label "Hold a class discussion" at bounding box center [629, 262] width 493 height 26
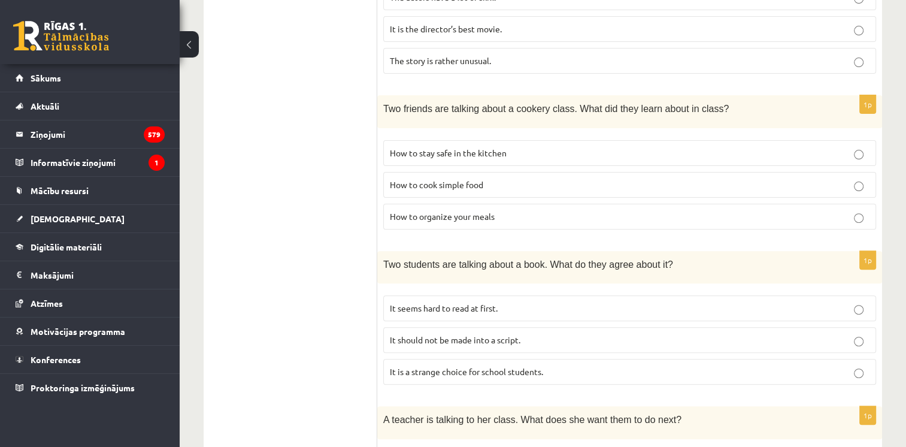
scroll to position [355, 0]
click at [472, 308] on span "It seems hard to read at first." at bounding box center [444, 307] width 108 height 11
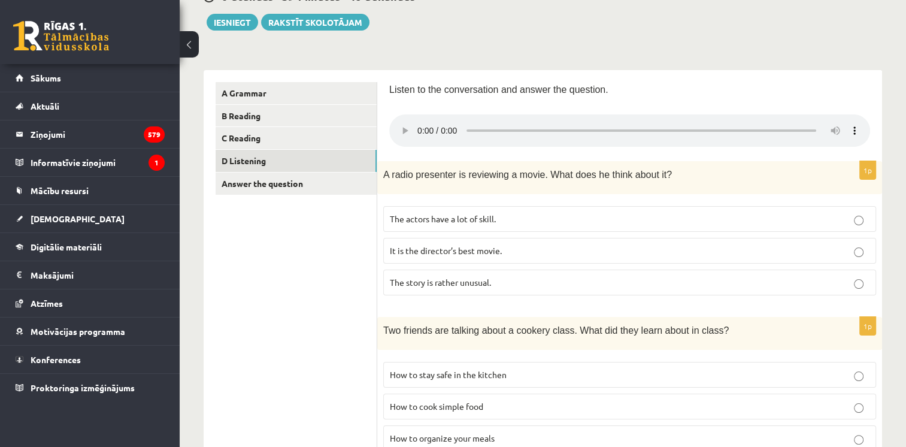
scroll to position [134, 0]
click at [314, 184] on link "Answer the question" at bounding box center [296, 183] width 161 height 22
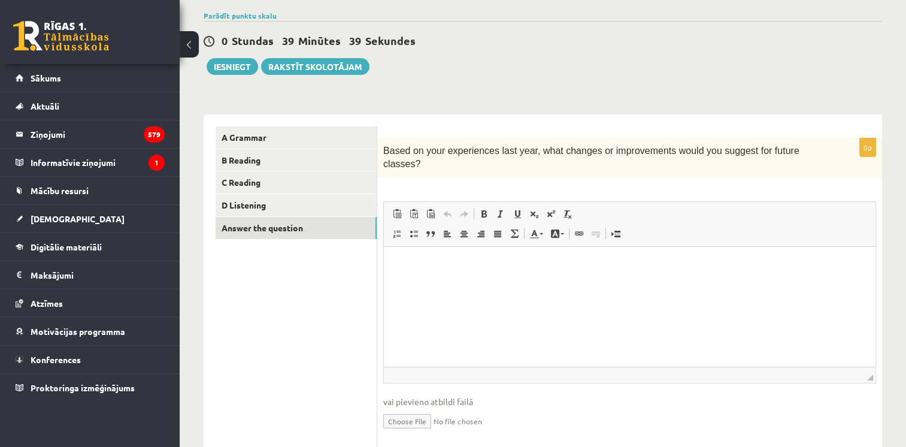
scroll to position [101, 0]
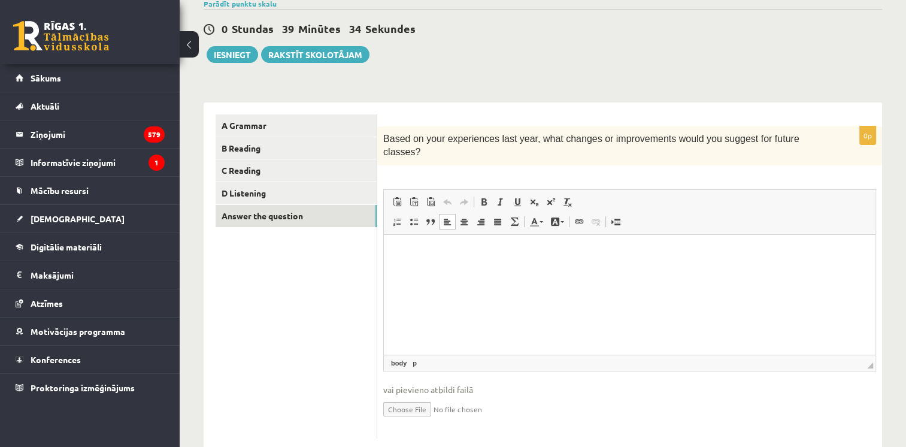
click at [592, 271] on html at bounding box center [630, 252] width 492 height 37
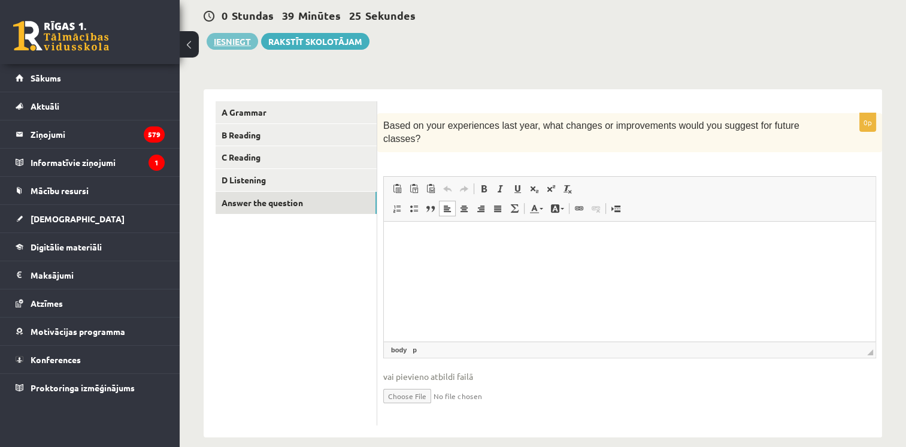
click at [249, 38] on button "Iesniegt" at bounding box center [233, 41] width 52 height 17
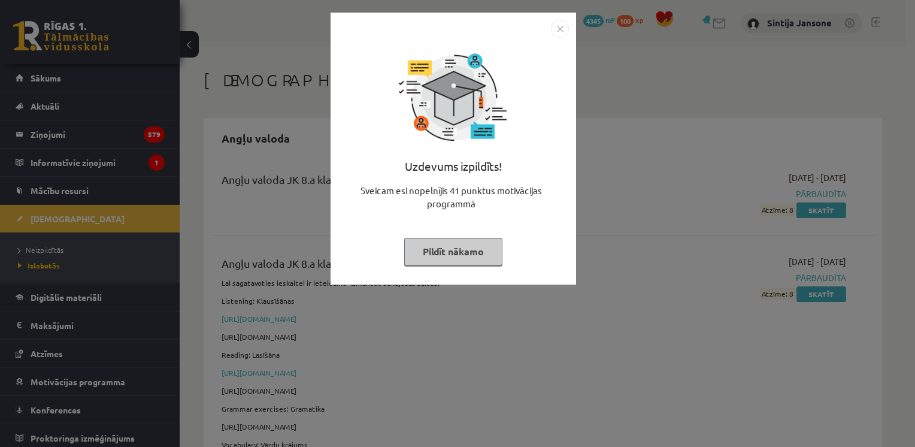
click at [413, 261] on button "Pildīt nākamo" at bounding box center [453, 252] width 98 height 28
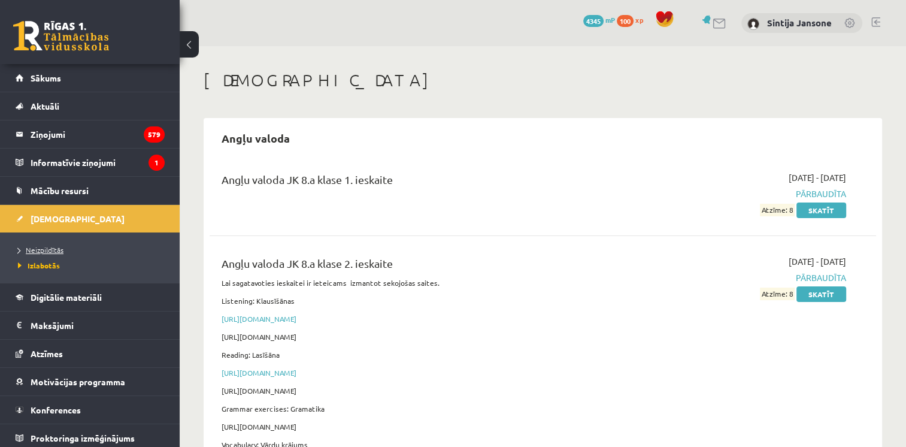
click at [38, 249] on span "Neizpildītās" at bounding box center [41, 250] width 46 height 10
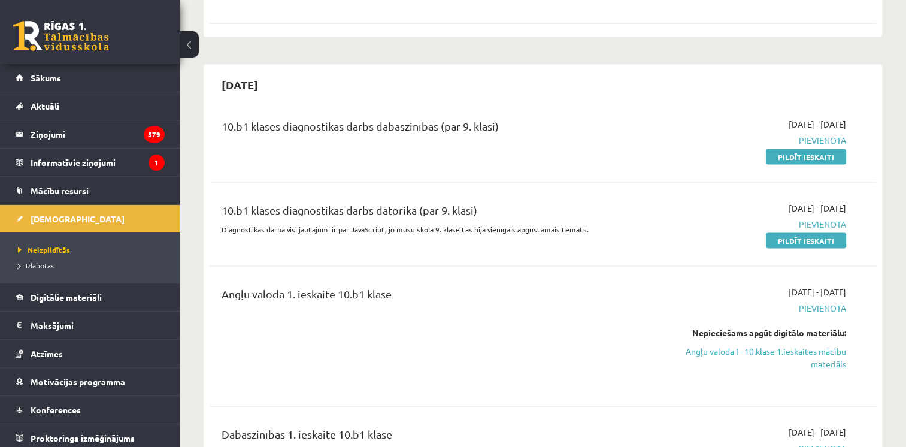
scroll to position [2240, 0]
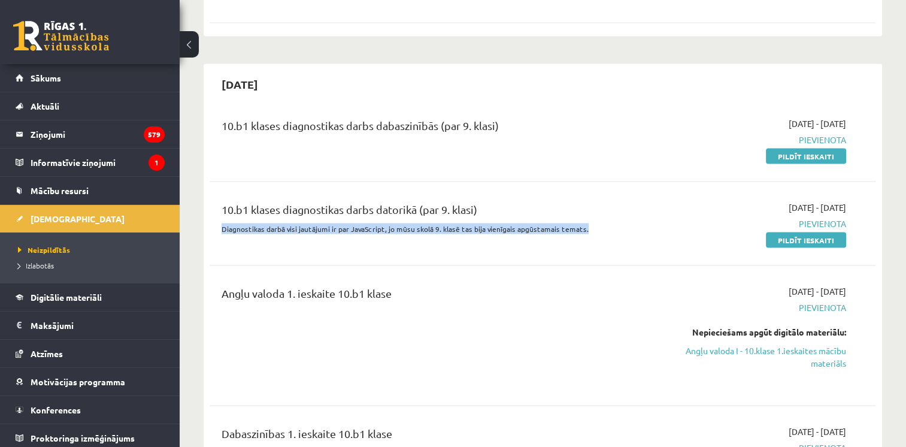
drag, startPoint x: 215, startPoint y: 193, endPoint x: 583, endPoint y: 203, distance: 368.5
click at [583, 203] on div "10.b1 klases diagnostikas darbs datorikā (par 9. klasi) Diagnostikas darbā visi…" at bounding box center [427, 223] width 428 height 45
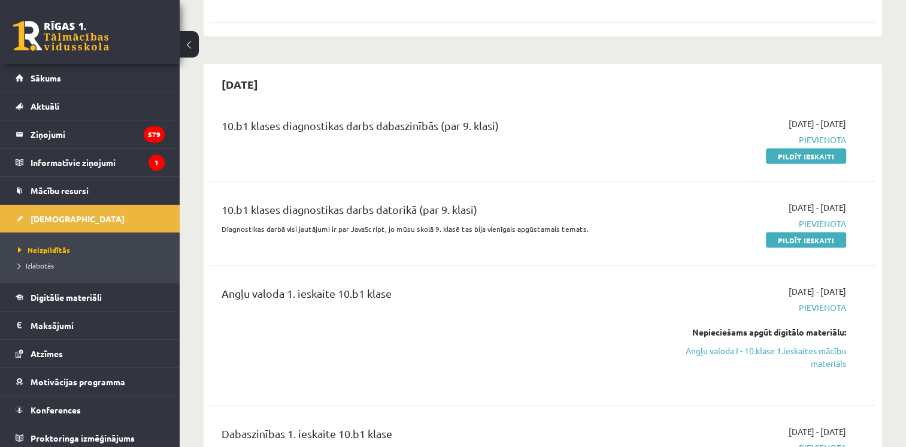
click at [532, 117] on div "10.b1 klases diagnostikas darbs dabaszinībās (par 9. klasi)" at bounding box center [427, 128] width 410 height 22
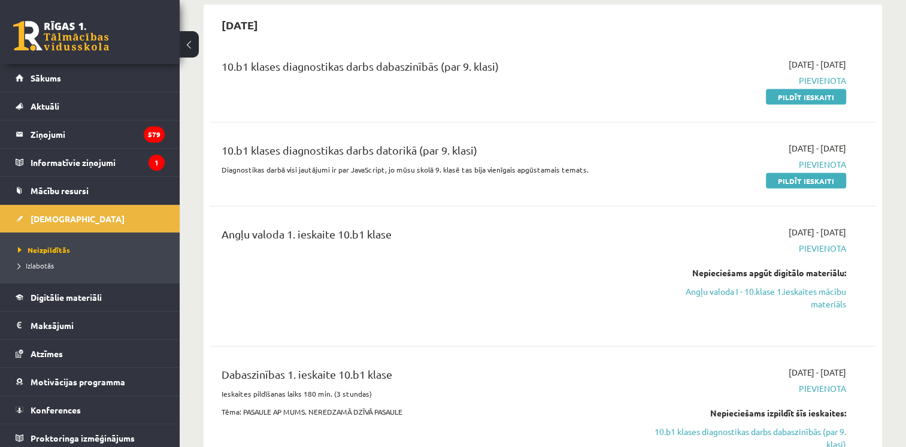
scroll to position [2249, 0]
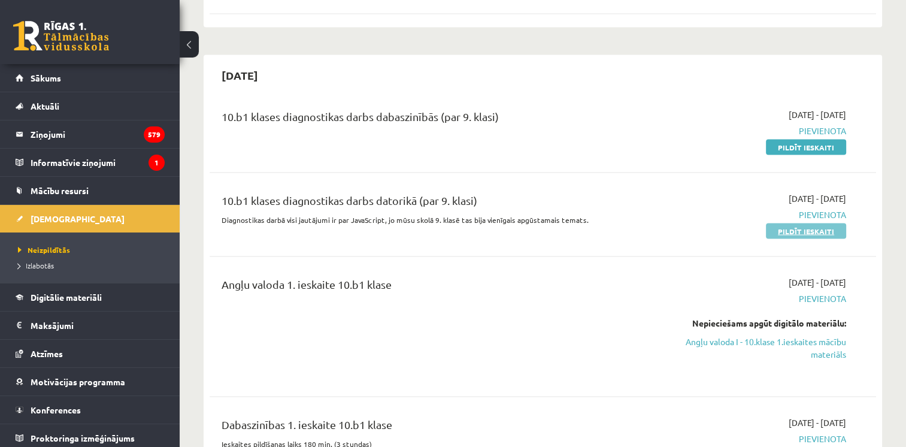
click at [797, 223] on link "Pildīt ieskaiti" at bounding box center [806, 231] width 80 height 16
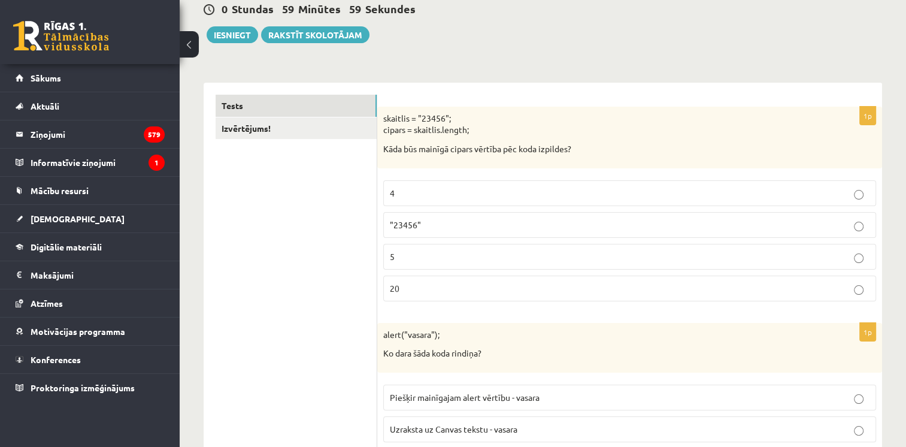
scroll to position [139, 0]
click at [417, 210] on fieldset "4 "23456" 5 20" at bounding box center [629, 239] width 493 height 131
click at [427, 204] on label "4" at bounding box center [629, 193] width 493 height 26
drag, startPoint x: 440, startPoint y: 130, endPoint x: 466, endPoint y: 131, distance: 25.8
click at [466, 131] on p "skaitlis = "23456"; cipars = skaitlis.length;" at bounding box center [599, 123] width 433 height 23
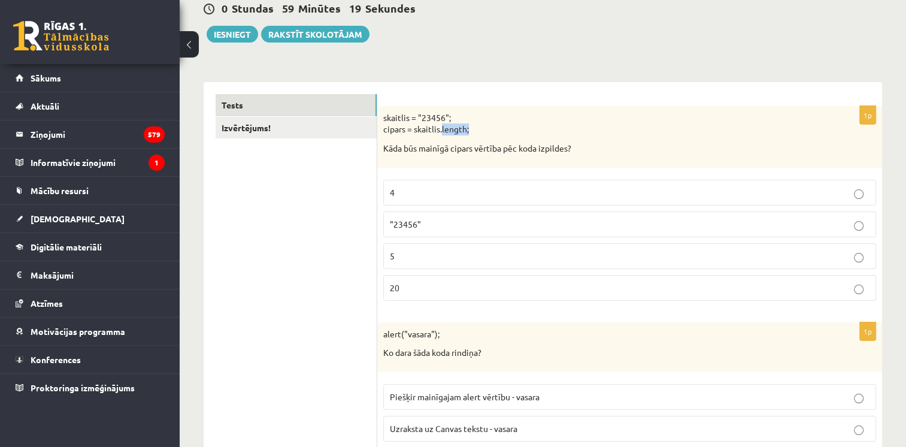
copy p ".length"
click at [453, 155] on div "skaitlis = "23456"; cipars = skaitlis.length; Kāda būs mainīgā cipars vērtība p…" at bounding box center [629, 137] width 505 height 62
click at [425, 247] on label "5" at bounding box center [629, 256] width 493 height 26
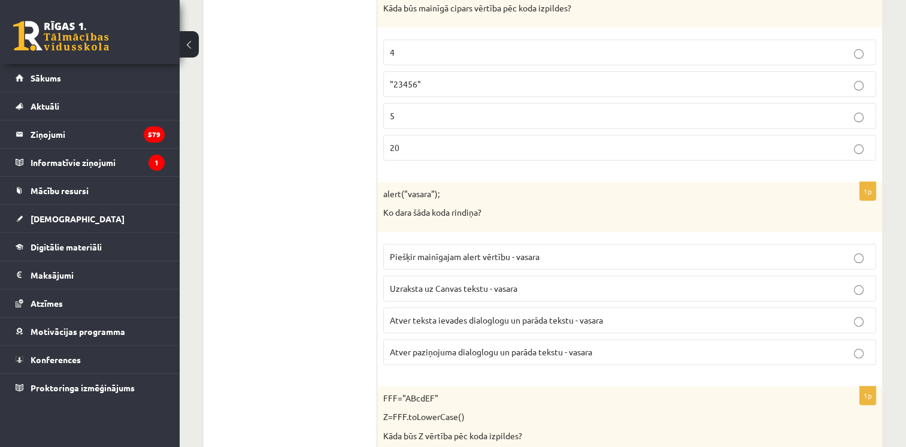
scroll to position [382, 0]
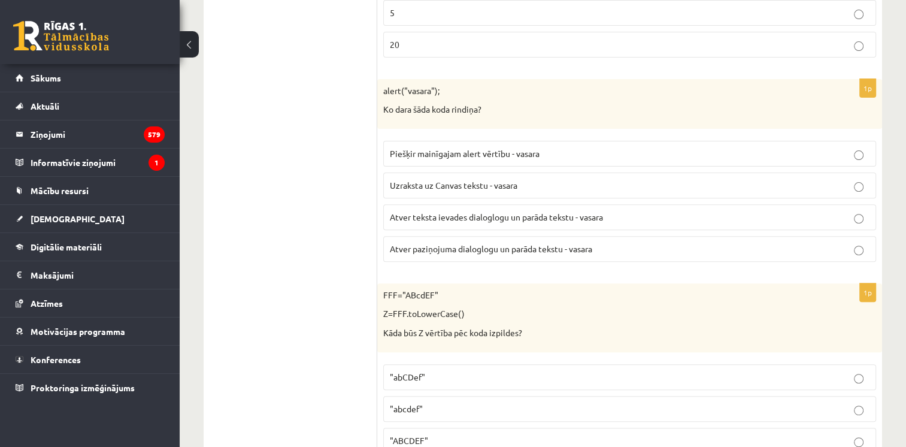
click at [469, 213] on span "Atver teksta ievades dialoglogu un parāda tekstu - vasara" at bounding box center [496, 216] width 213 height 11
click at [460, 244] on span "Atver paziņojuma dialoglogu un parāda tekstu - vasara" at bounding box center [491, 248] width 202 height 11
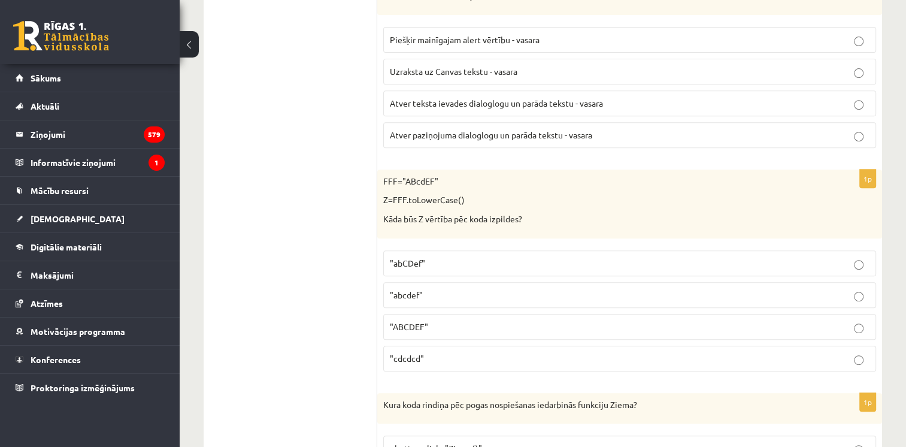
scroll to position [497, 0]
click at [417, 291] on span ""abcdef"" at bounding box center [406, 293] width 33 height 11
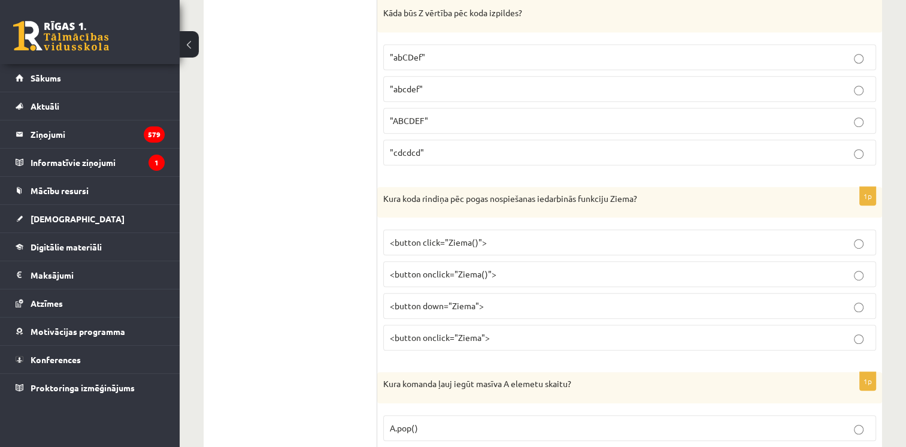
scroll to position [757, 0]
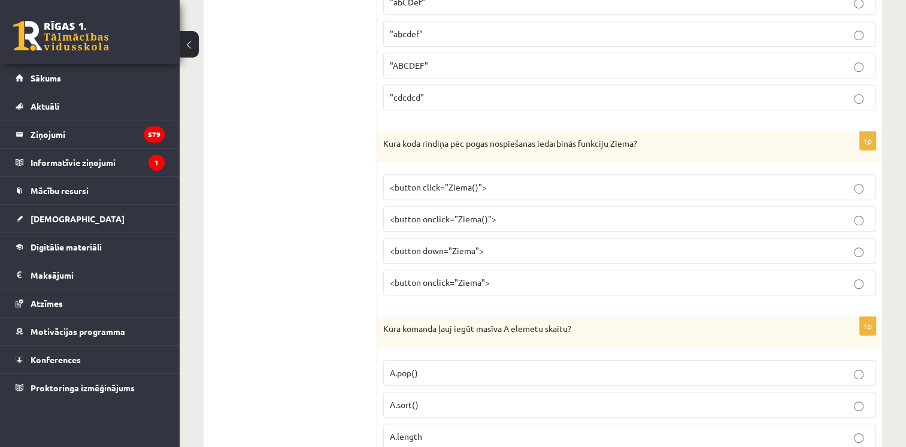
click at [462, 279] on span "<button onclick="Ziema">" at bounding box center [440, 282] width 100 height 11
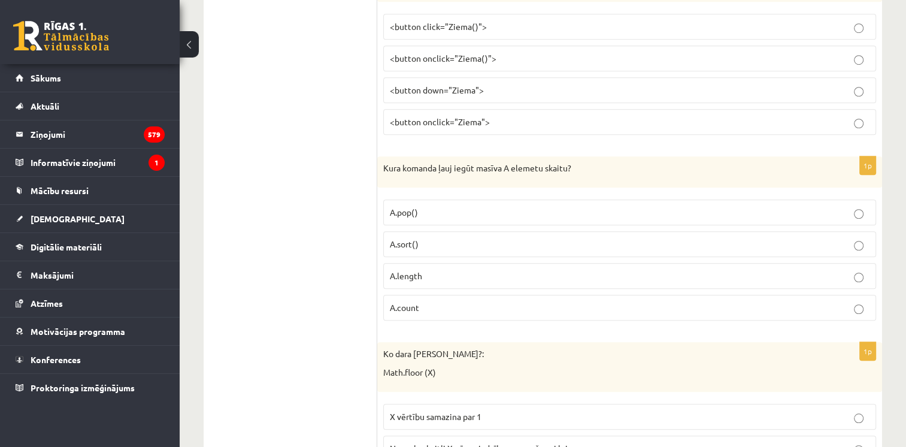
scroll to position [919, 0]
click at [427, 268] on p "A.length" at bounding box center [630, 274] width 480 height 13
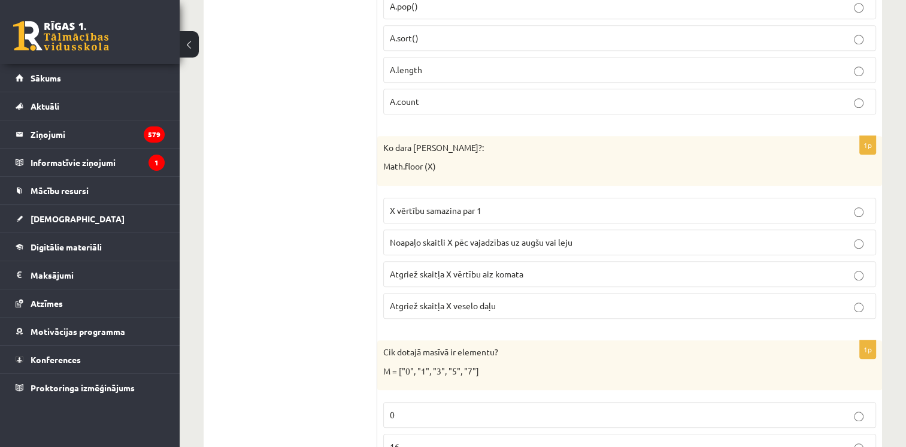
scroll to position [1124, 0]
click at [464, 239] on span "Noapaļo skaitli X pēc vajadzības uz augšu vai leju" at bounding box center [481, 242] width 183 height 11
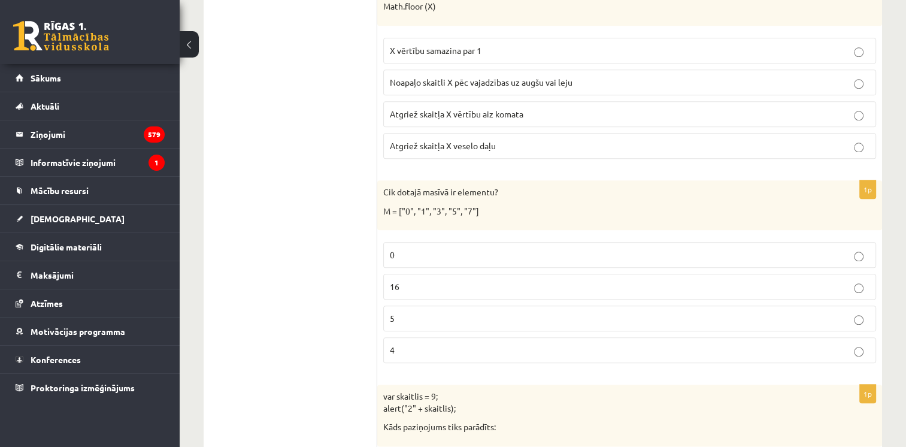
scroll to position [1284, 0]
click at [412, 346] on p "4" at bounding box center [630, 349] width 480 height 13
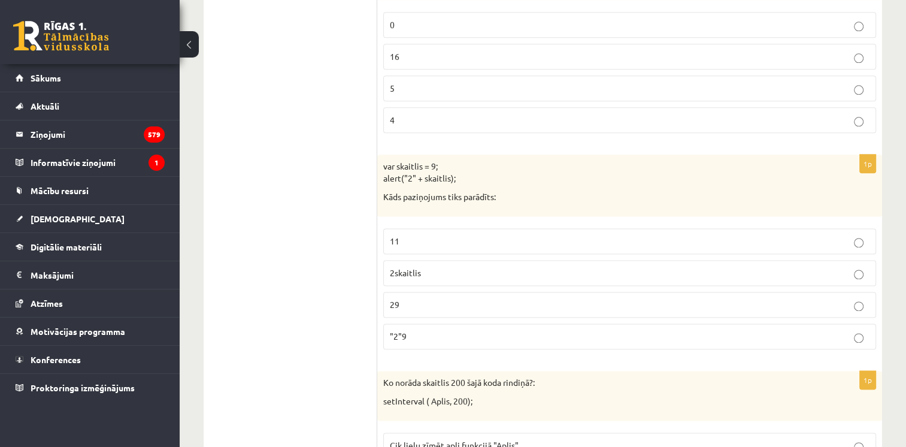
scroll to position [1514, 0]
click at [407, 298] on p "29" at bounding box center [630, 304] width 480 height 13
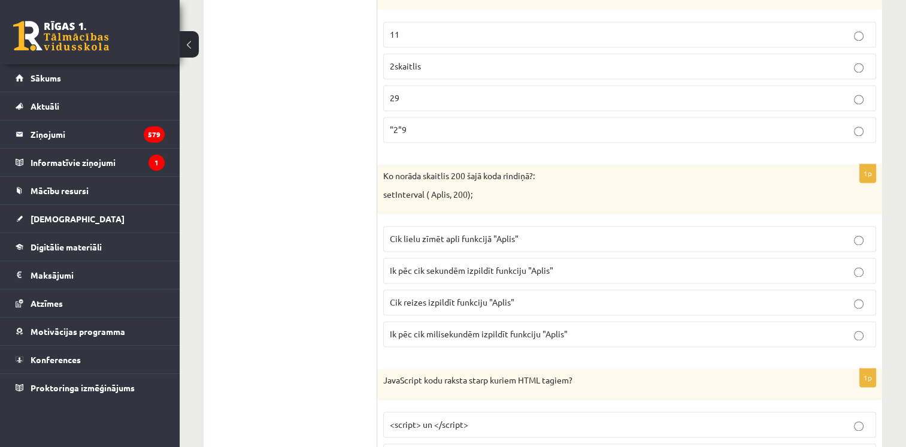
scroll to position [1721, 0]
click at [459, 327] on span "Ik pēc cik milisekundēm izpildīt funkciju "Aplis"" at bounding box center [479, 332] width 178 height 11
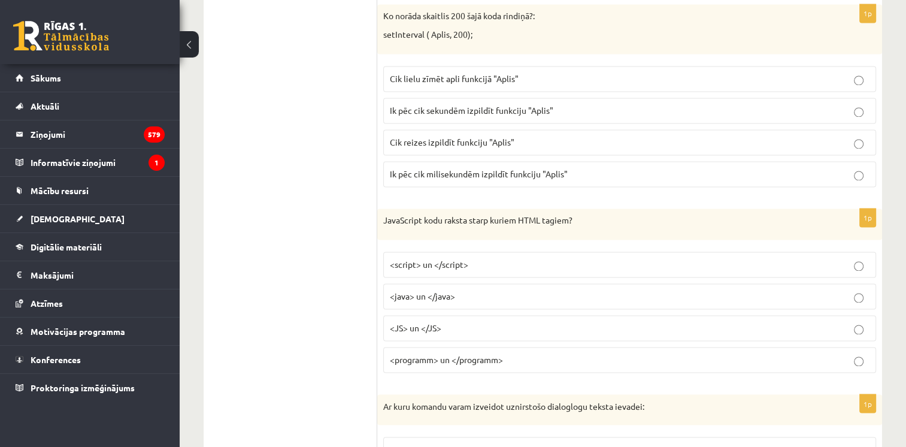
scroll to position [1881, 0]
click at [482, 258] on p "<script> un </script>" at bounding box center [630, 264] width 480 height 13
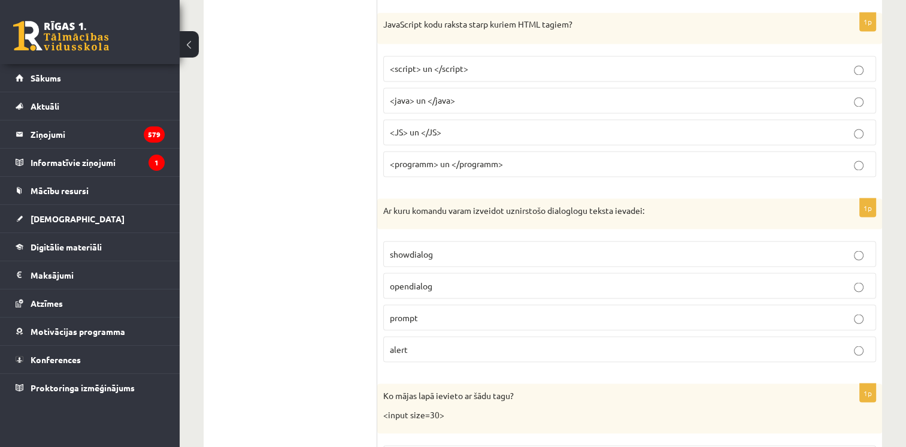
scroll to position [2101, 0]
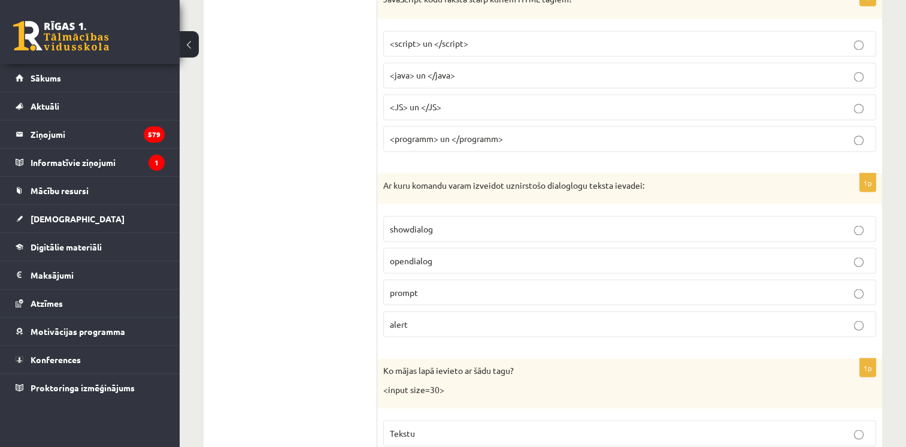
click at [461, 222] on p "showdialog" at bounding box center [630, 228] width 480 height 13
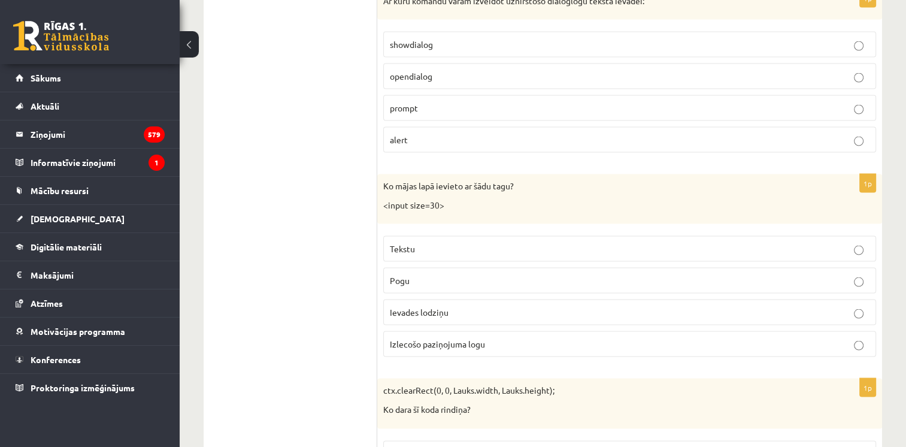
scroll to position [2285, 0]
click at [500, 181] on p "Ko mājas lapā ievieto ar šādu tagu?" at bounding box center [599, 187] width 433 height 12
click at [466, 307] on p "Ievades lodziņu" at bounding box center [630, 313] width 480 height 13
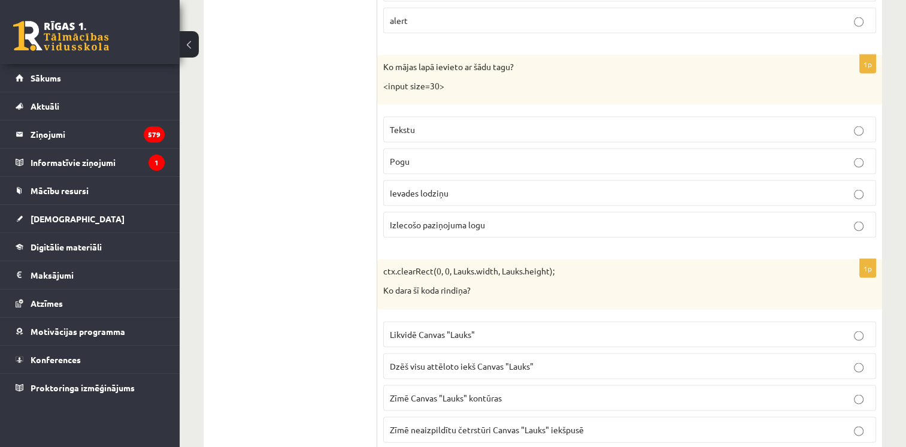
scroll to position [2500, 0]
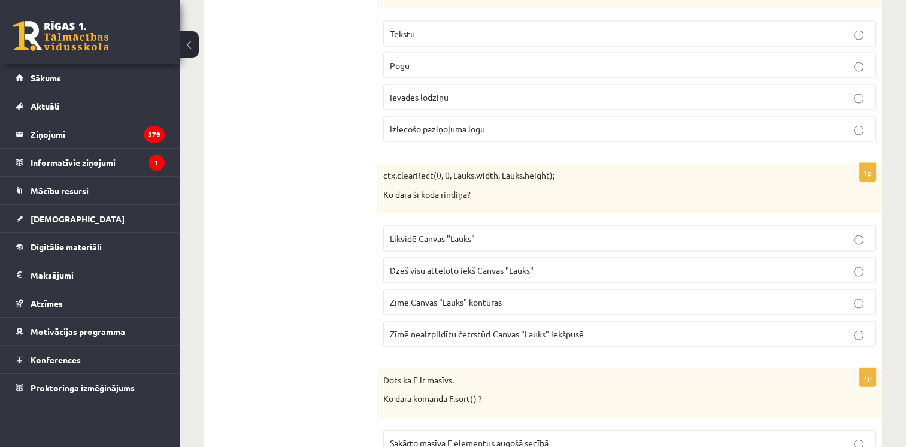
click at [510, 264] on p "Dzēš visu attēloto iekš Canvas "Lauks"" at bounding box center [630, 270] width 480 height 13
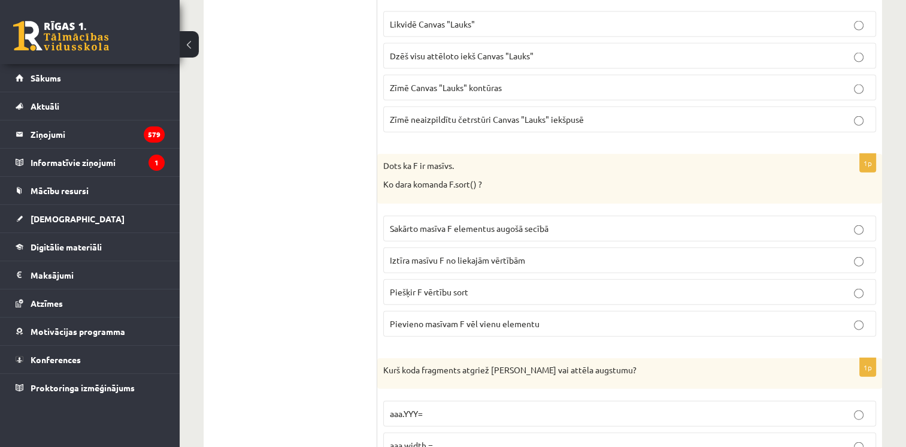
scroll to position [2715, 0]
click at [453, 223] on span "Sakārto masīva F elementus augošā secībā" at bounding box center [469, 228] width 159 height 11
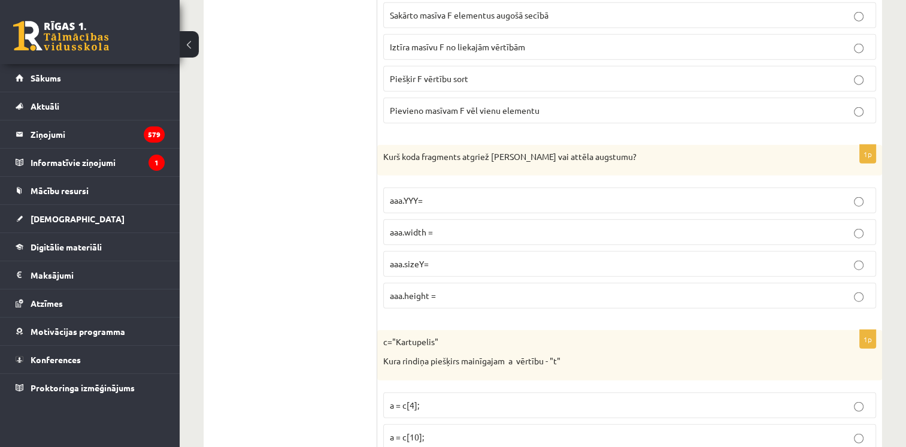
scroll to position [2928, 0]
click at [428, 289] on span "aaa.height =" at bounding box center [413, 294] width 46 height 11
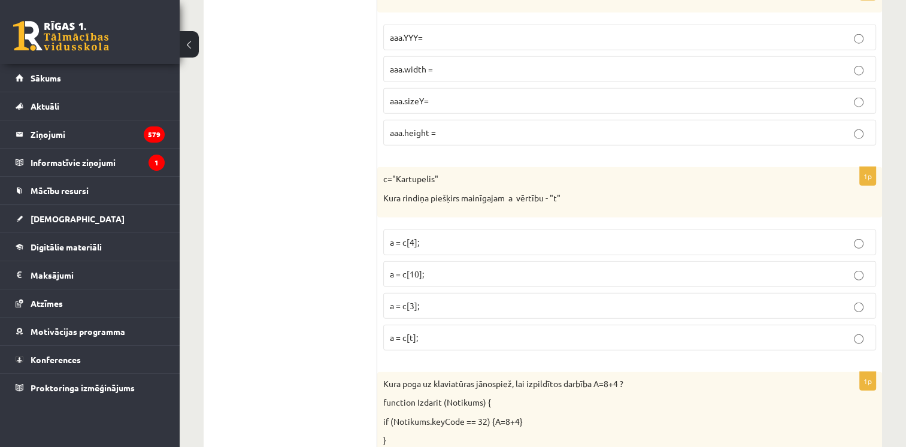
scroll to position [3092, 0]
click at [424, 296] on label "a = c[3];" at bounding box center [629, 305] width 493 height 26
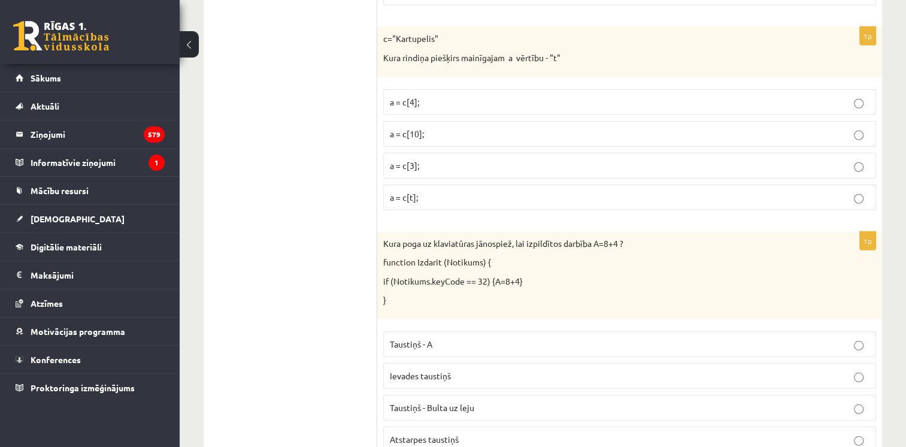
scroll to position [3240, 0]
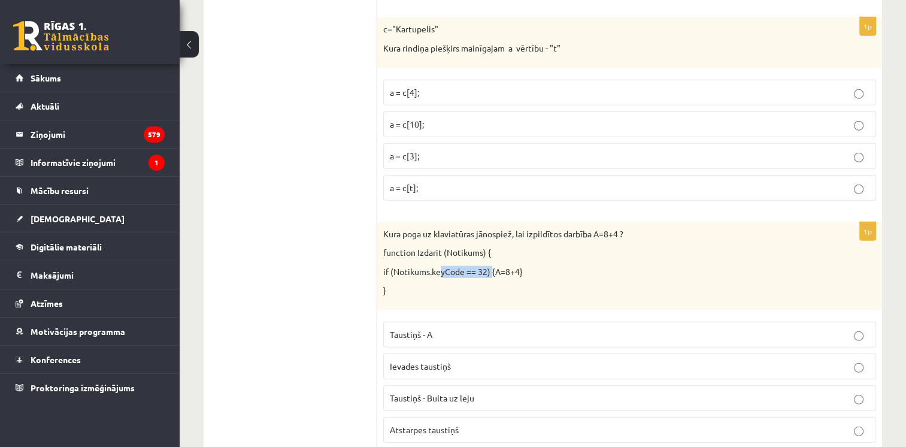
drag, startPoint x: 436, startPoint y: 256, endPoint x: 490, endPoint y: 258, distance: 53.9
click at [490, 266] on p "if (Notikums.keyCode == 32) {A=8+4}" at bounding box center [599, 272] width 433 height 12
copy p "keyCode == 32"
click at [426, 424] on span "Atstarpes taustiņš" at bounding box center [424, 429] width 69 height 11
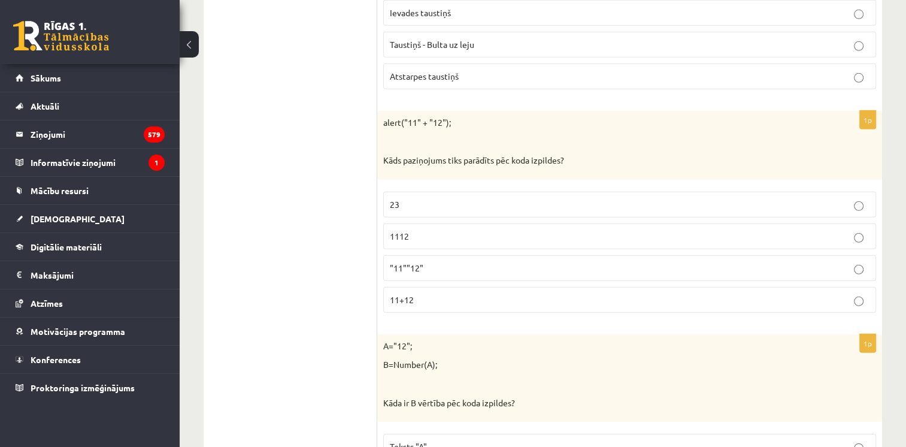
scroll to position [3632, 0]
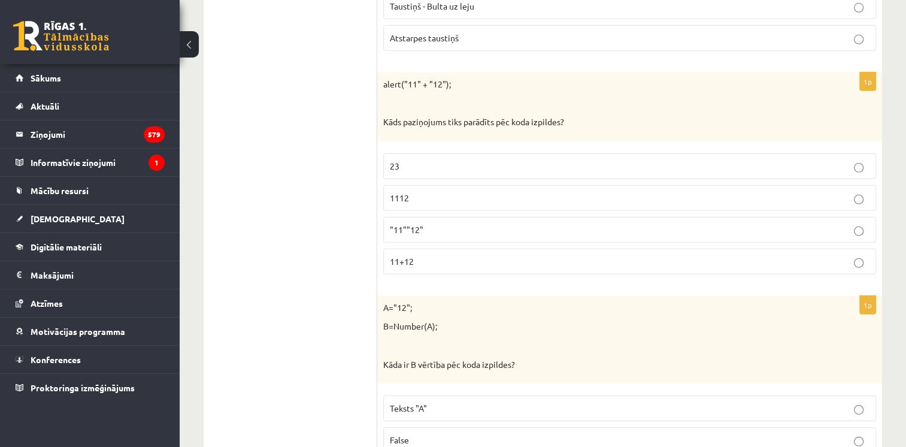
click at [414, 192] on p "1112" at bounding box center [630, 198] width 480 height 13
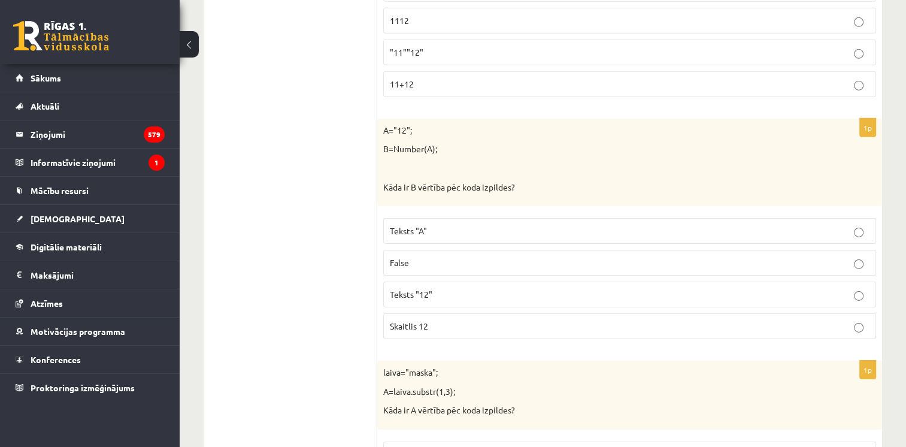
scroll to position [3810, 0]
drag, startPoint x: 393, startPoint y: 132, endPoint x: 424, endPoint y: 132, distance: 31.2
click at [424, 143] on p "B=Number(A);" at bounding box center [599, 149] width 433 height 12
copy p "Number"
drag, startPoint x: 495, startPoint y: 128, endPoint x: 386, endPoint y: 133, distance: 109.1
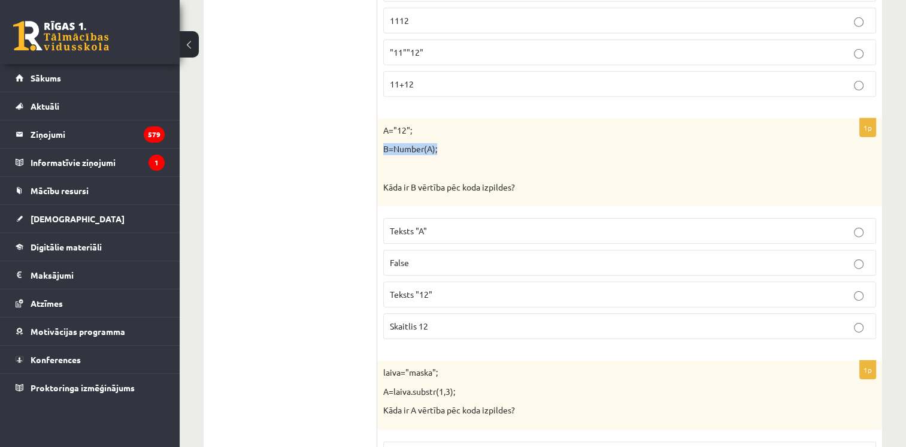
click at [386, 143] on p "B=Number(A);" at bounding box center [599, 149] width 433 height 12
copy p "B=Number(A);"
click at [485, 177] on div "A="12"; B=Number(A); Kāda ir B vērtība pēc koda izpildes?" at bounding box center [629, 162] width 505 height 87
click at [438, 256] on p "False" at bounding box center [630, 262] width 480 height 13
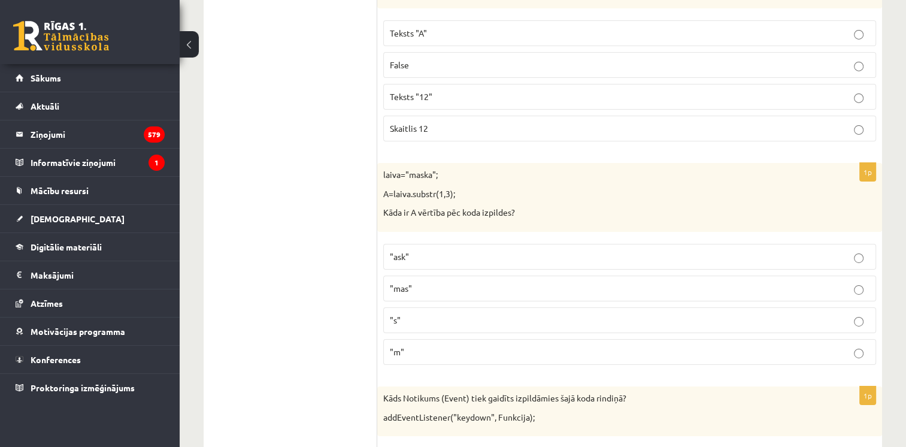
scroll to position [4008, 0]
click at [423, 281] on p ""mas"" at bounding box center [630, 287] width 480 height 13
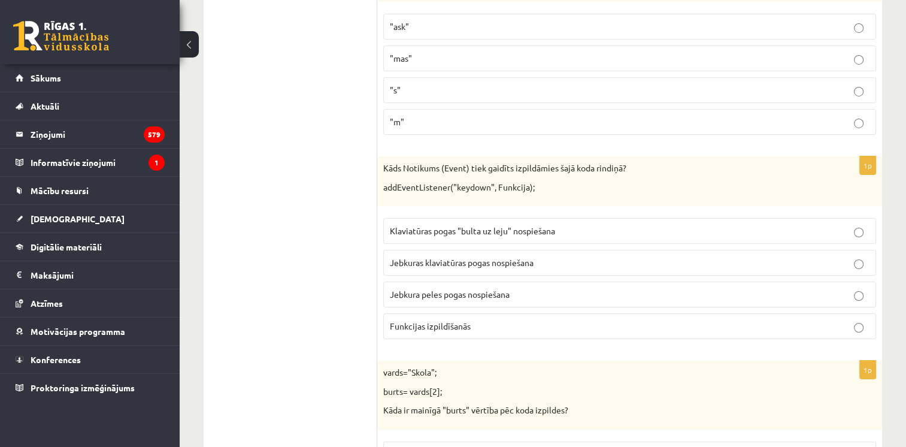
scroll to position [4239, 0]
click at [491, 223] on span "Klaviatūras pogas "bulta uz leju" nospiešana" at bounding box center [472, 228] width 165 height 11
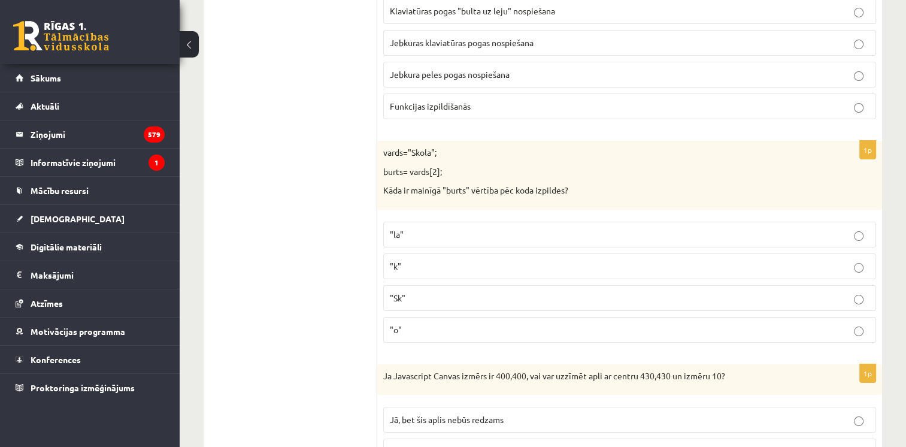
scroll to position [4459, 0]
click at [427, 322] on p ""o"" at bounding box center [630, 328] width 480 height 13
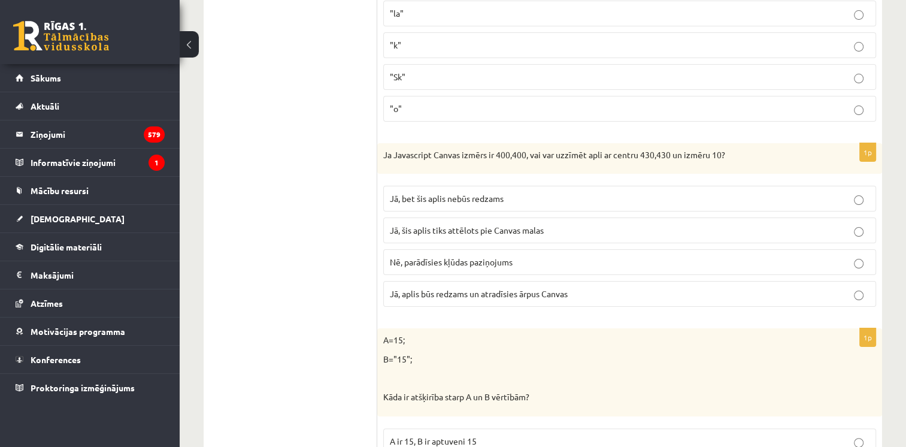
scroll to position [4679, 0]
click at [531, 191] on p "Jā, bet šis aplis nebūs redzams" at bounding box center [630, 197] width 480 height 13
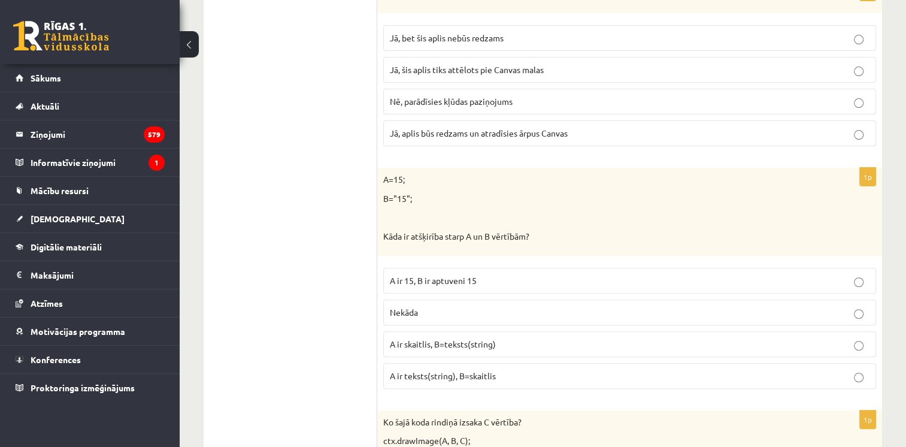
scroll to position [4864, 0]
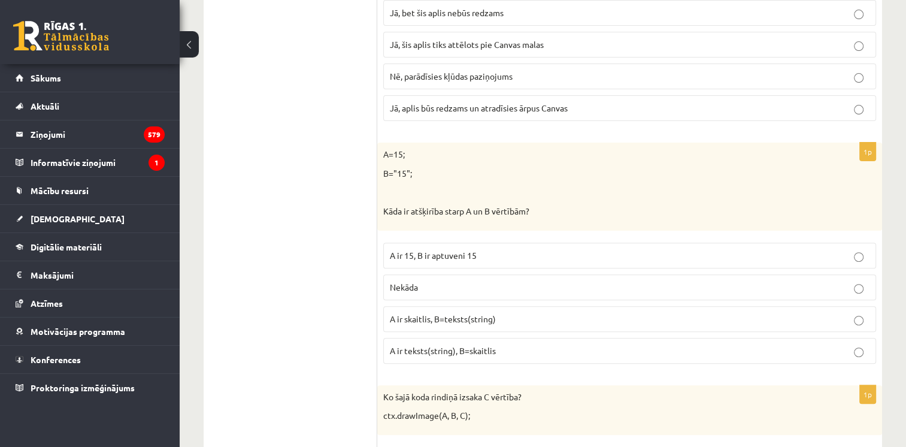
click at [446, 313] on span "A ir skaitlis, B=teksts(string)" at bounding box center [443, 318] width 106 height 11
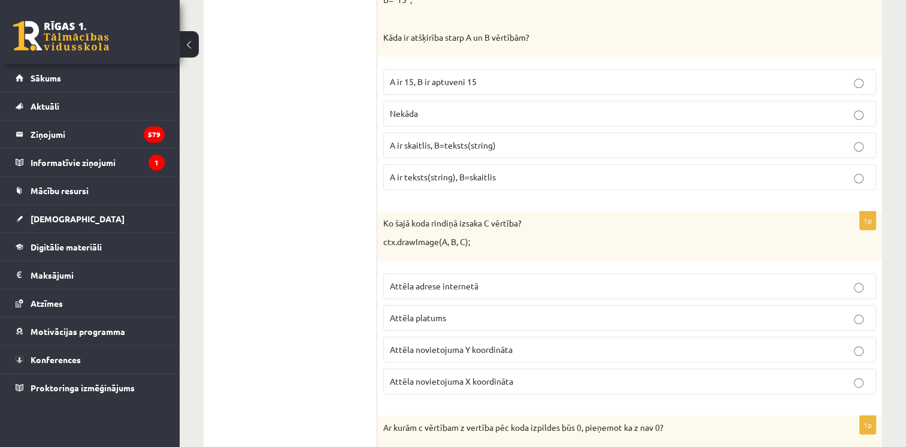
scroll to position [5087, 0]
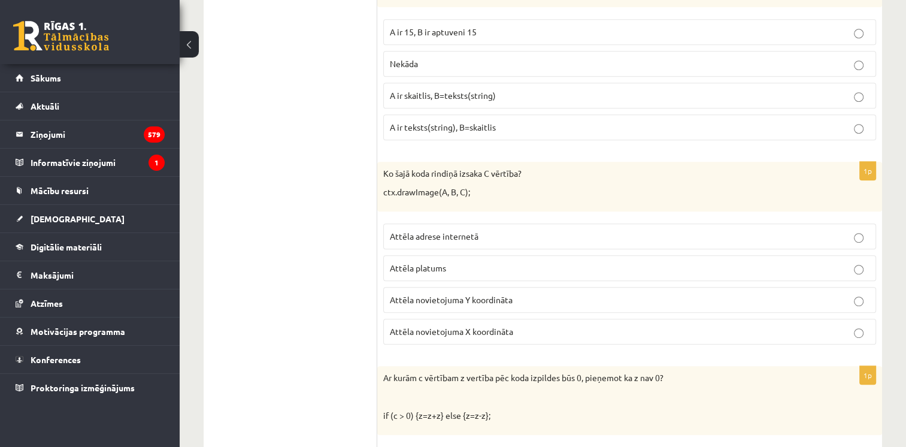
click at [486, 230] on p "Attēla adrese internetā" at bounding box center [630, 236] width 480 height 13
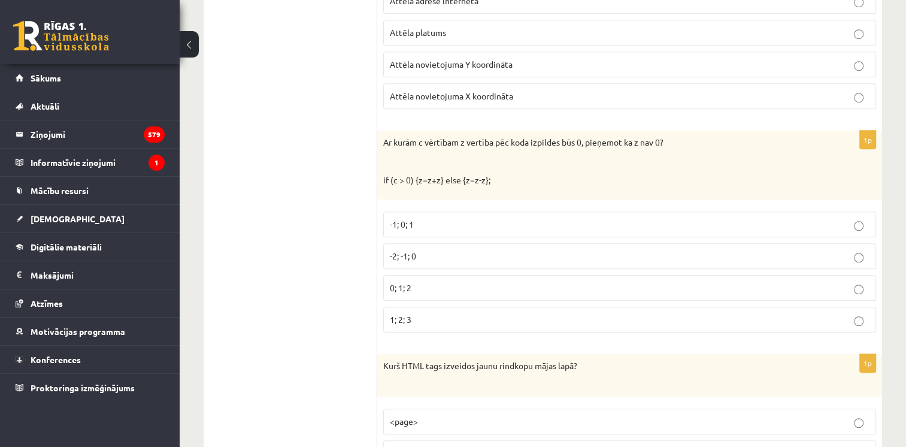
scroll to position [5324, 0]
click at [429, 280] on p "0; 1; 2" at bounding box center [630, 286] width 480 height 13
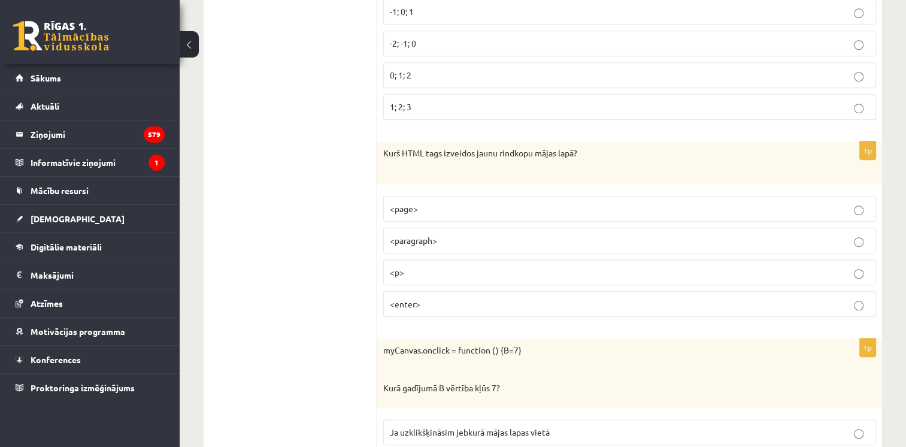
scroll to position [5551, 0]
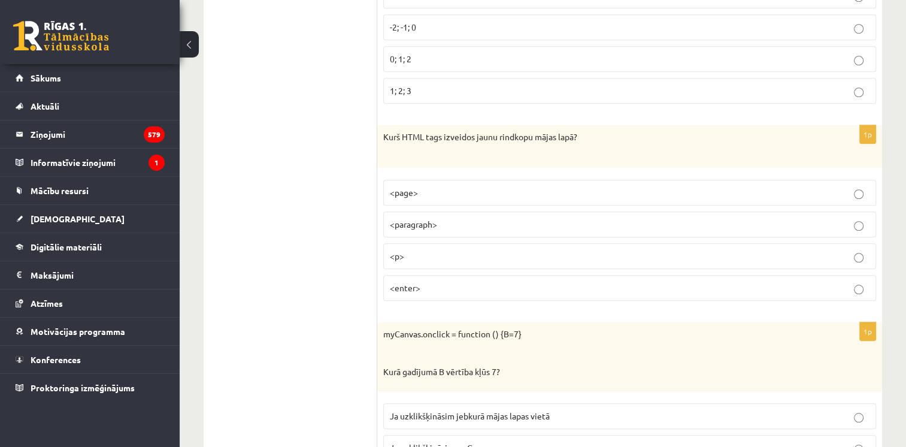
click at [435, 250] on p "<p>" at bounding box center [630, 256] width 480 height 13
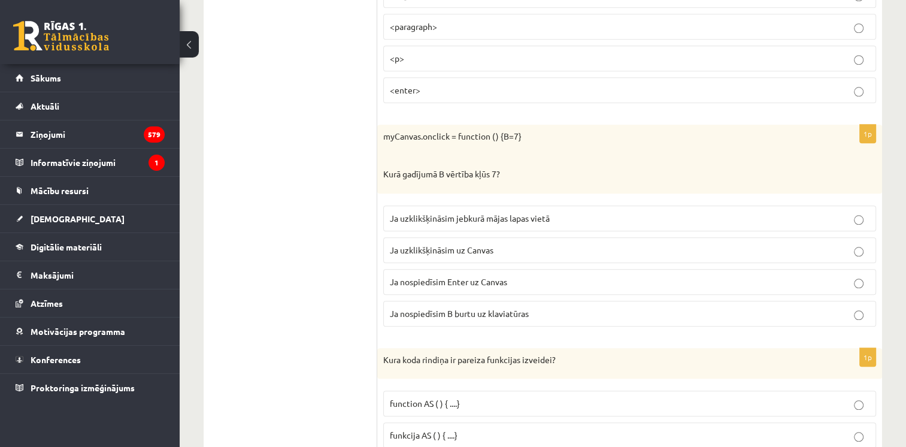
scroll to position [5750, 0]
click at [471, 211] on span "Ja uzklikšķināsim jebkurā mājas lapas vietā" at bounding box center [470, 216] width 160 height 11
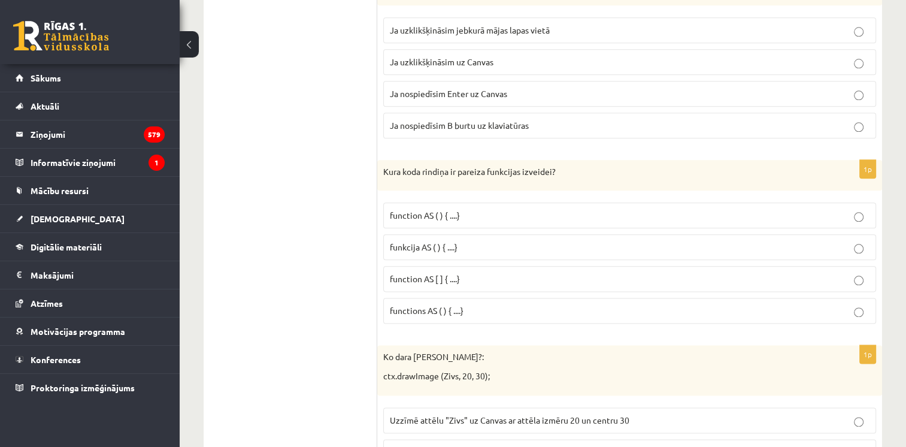
click at [465, 209] on p "function AS ( ) { ....}" at bounding box center [630, 215] width 480 height 13
click at [422, 266] on label "function AS [ ] { ....}" at bounding box center [629, 279] width 493 height 26
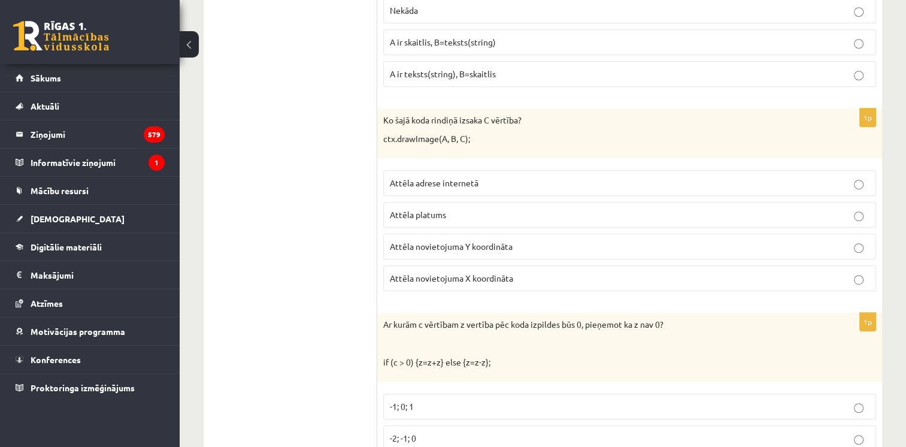
scroll to position [5141, 0]
click at [514, 240] on p "Attēla novietojuma Y koordināta" at bounding box center [630, 246] width 480 height 13
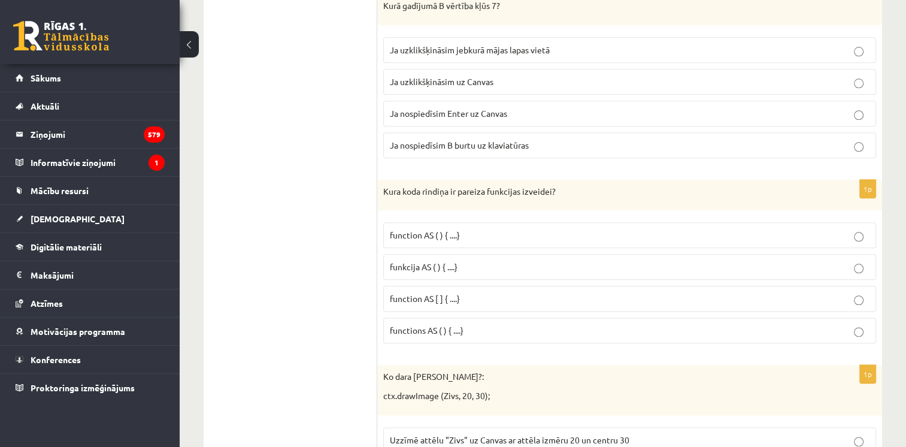
scroll to position [6035, 0]
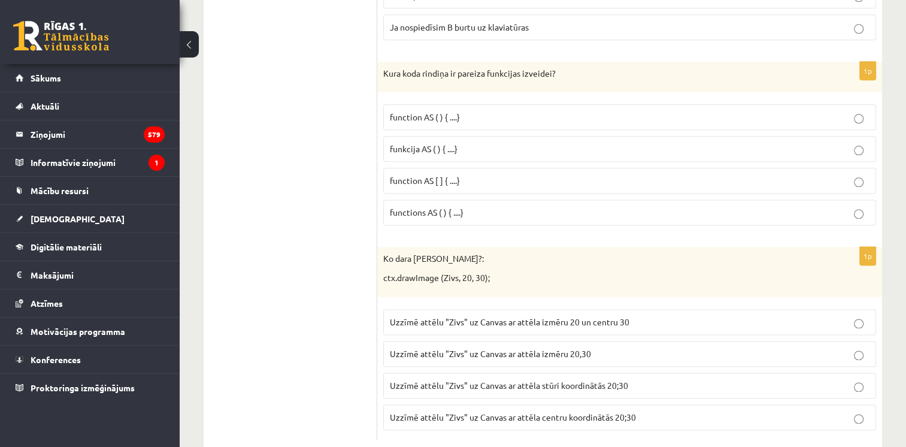
click at [527, 379] on p "Uzzīmē attēlu "Zivs" uz Canvas ar attēla stūri koordinātās 20;30" at bounding box center [630, 385] width 480 height 13
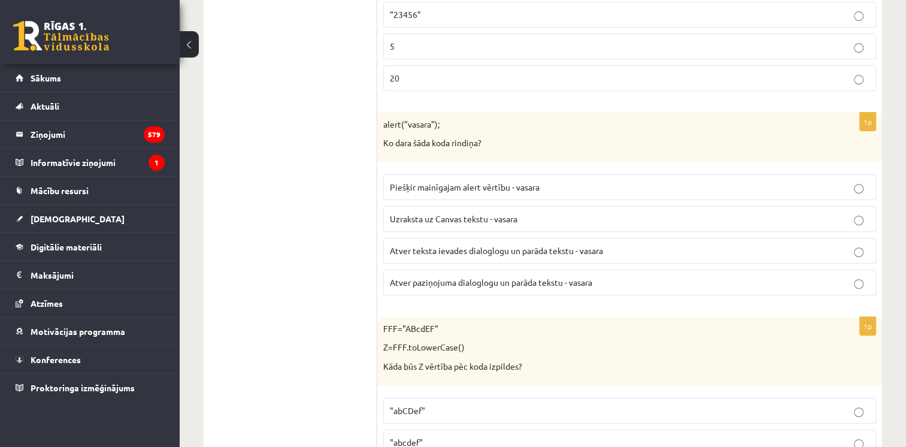
scroll to position [0, 0]
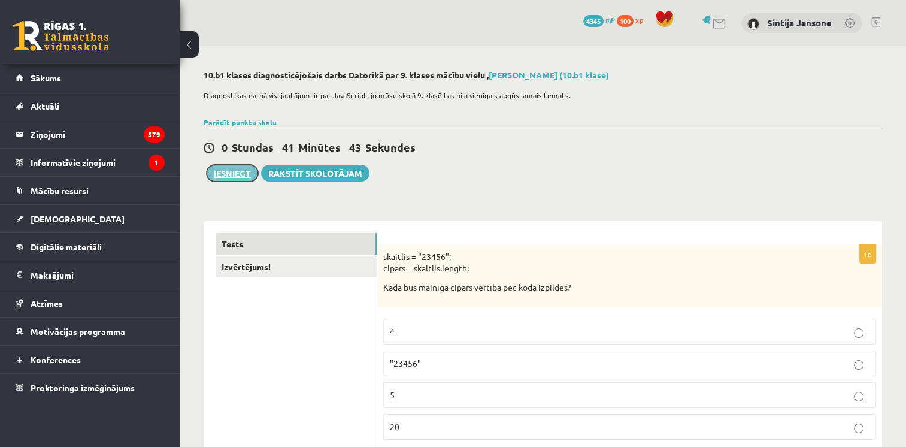
click at [240, 171] on button "Iesniegt" at bounding box center [233, 173] width 52 height 17
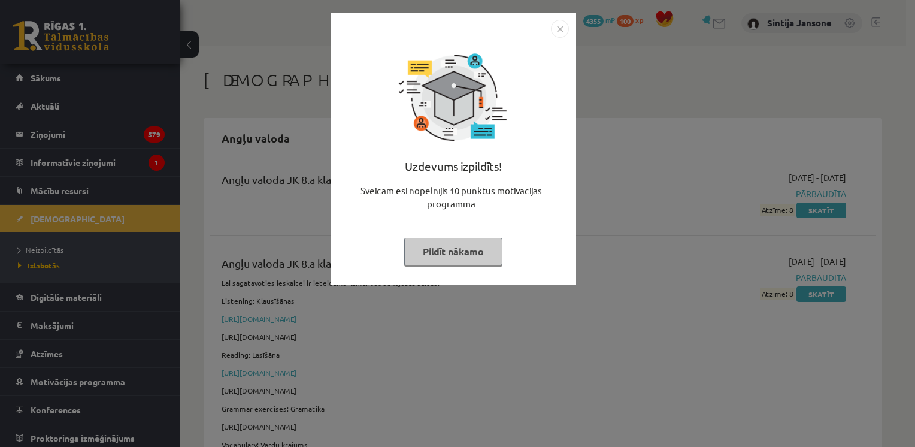
click at [518, 311] on div "Uzdevums izpildīts! Sveicam esi nopelnījis 10 punktus motivācijas programmā Pil…" at bounding box center [457, 223] width 915 height 447
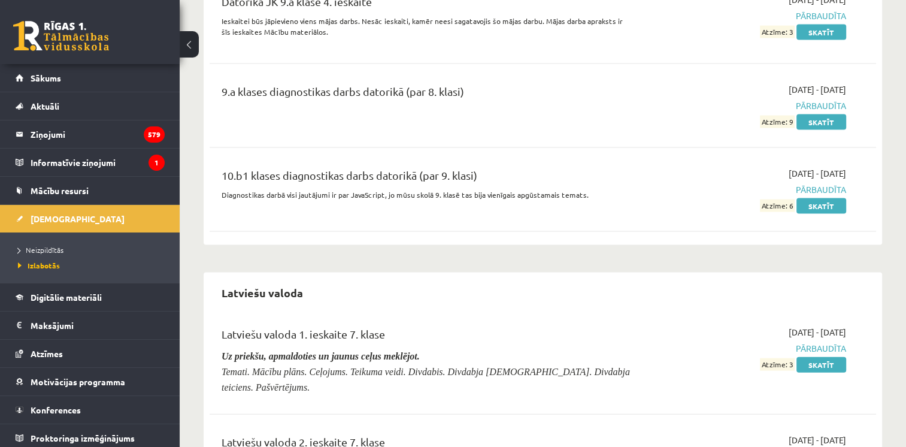
scroll to position [2534, 0]
click at [841, 199] on link "Skatīt" at bounding box center [822, 207] width 50 height 16
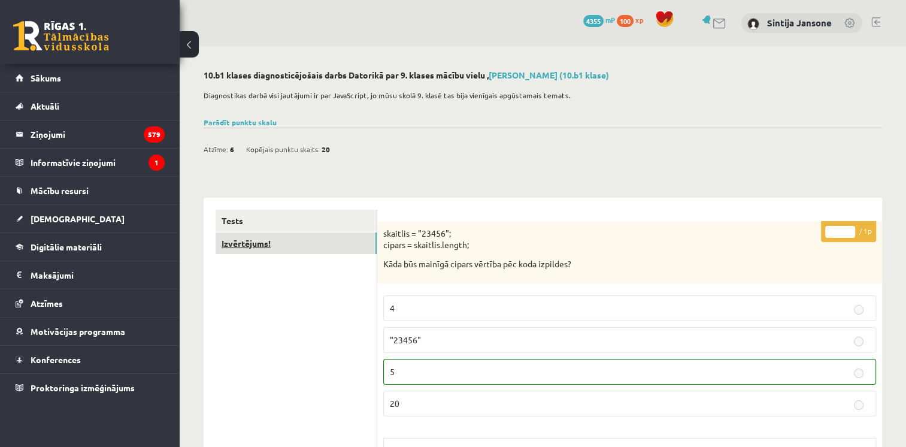
click at [321, 247] on link "Izvērtējums!" at bounding box center [296, 243] width 161 height 22
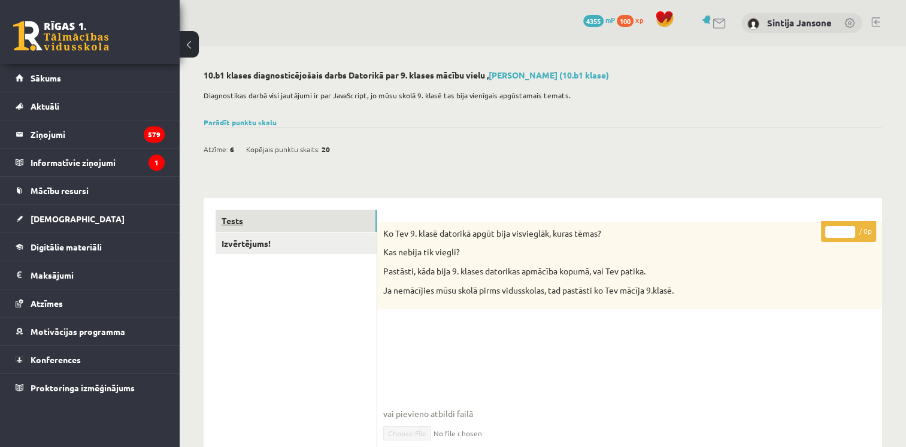
click at [295, 216] on link "Tests" at bounding box center [296, 221] width 161 height 22
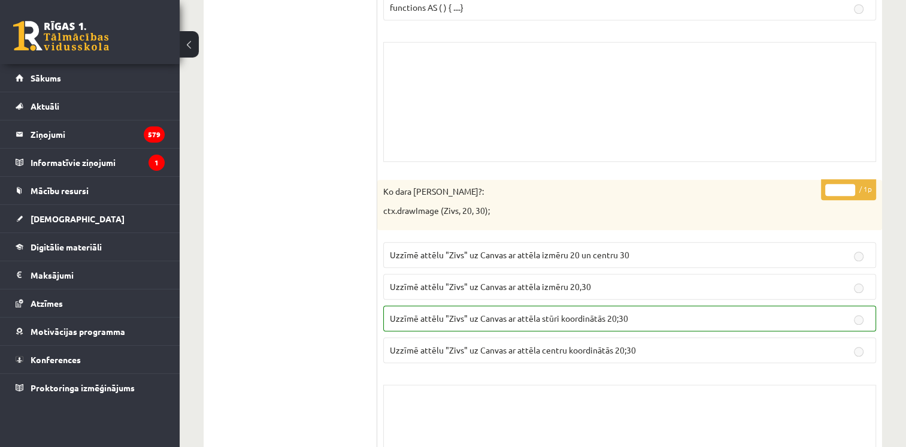
scroll to position [10145, 0]
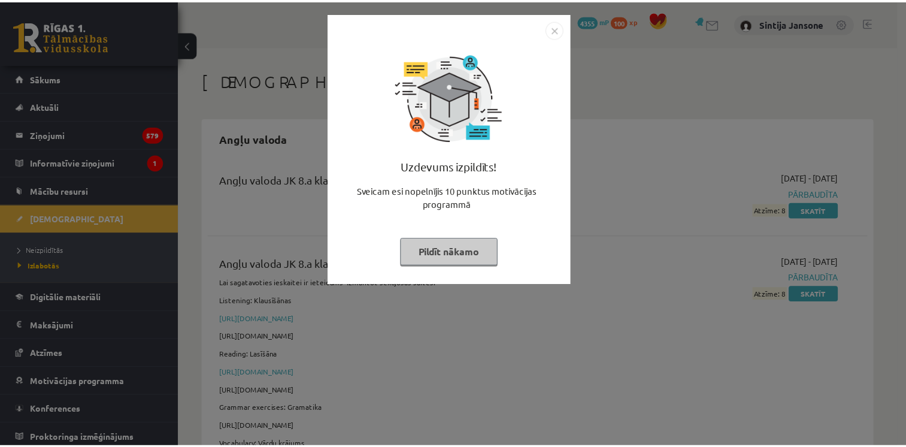
scroll to position [2534, 0]
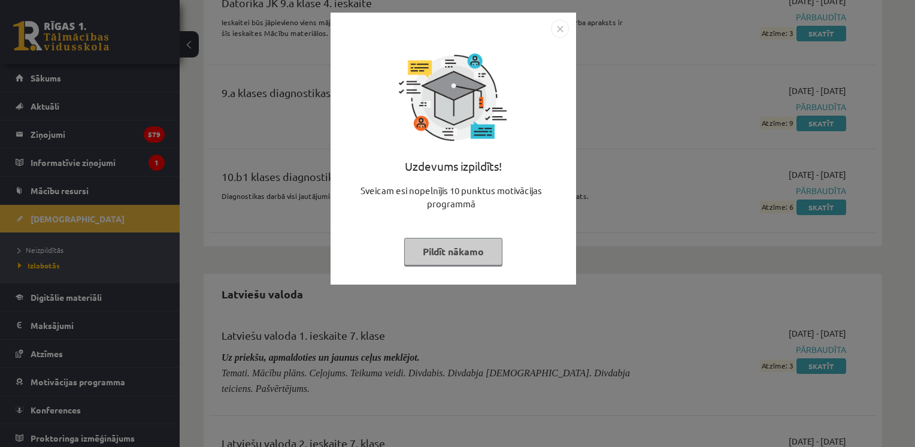
click at [494, 252] on button "Pildīt nākamo" at bounding box center [453, 252] width 98 height 28
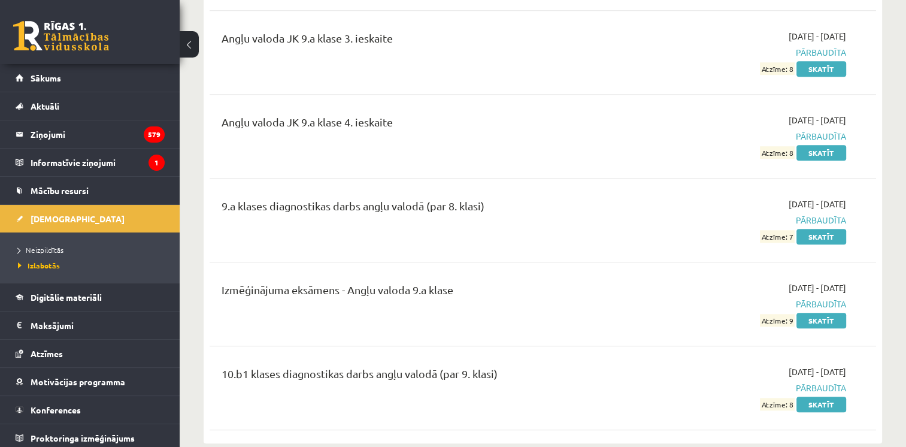
scroll to position [1260, 0]
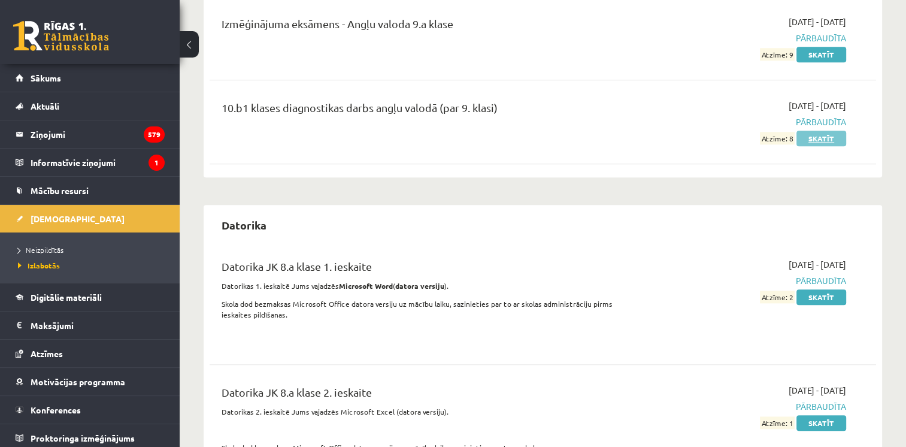
click at [821, 134] on link "Skatīt" at bounding box center [822, 139] width 50 height 16
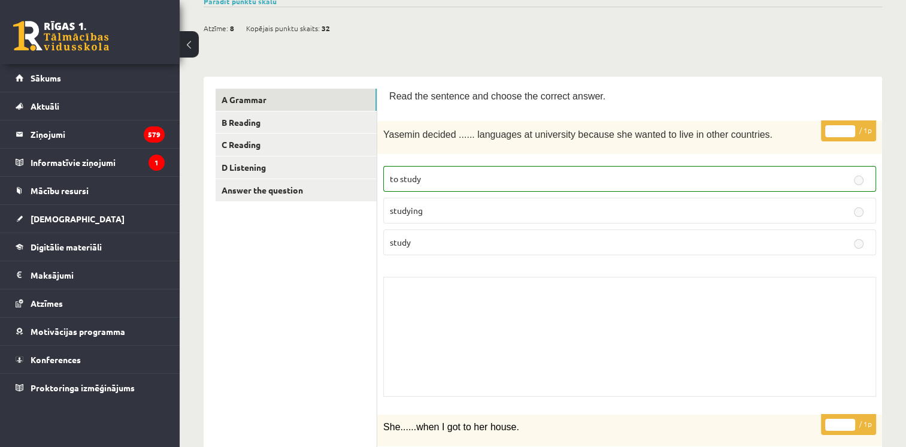
scroll to position [110, 0]
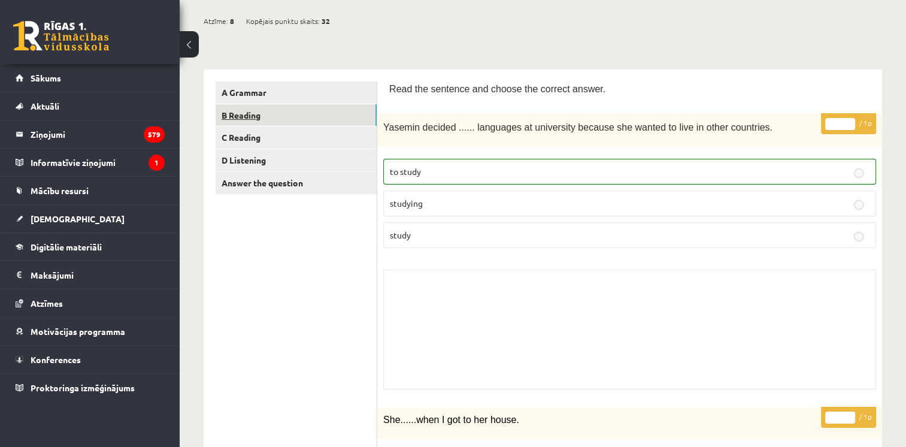
click at [330, 122] on link "B Reading" at bounding box center [296, 115] width 161 height 22
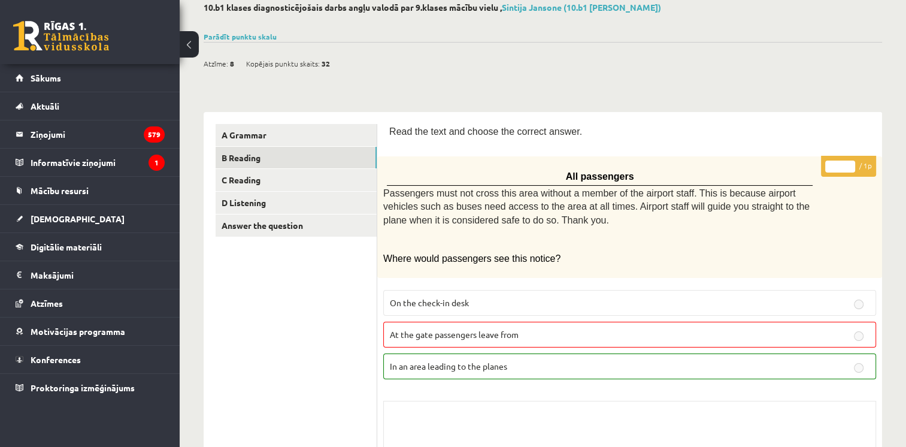
scroll to position [90, 0]
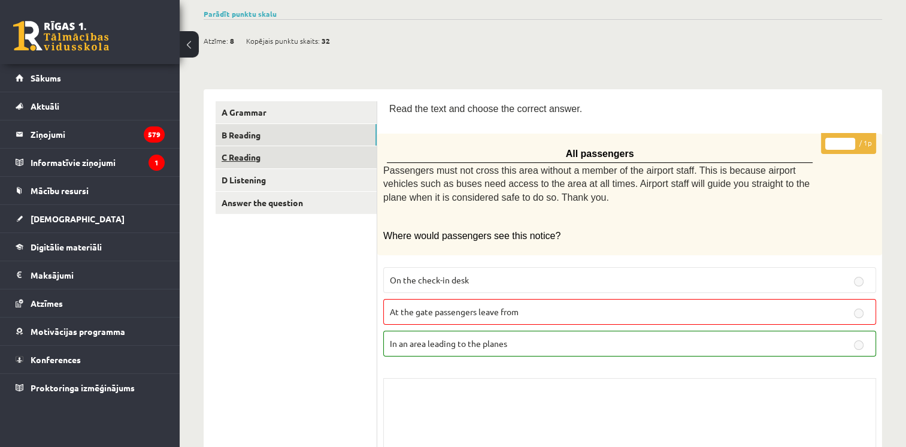
click at [319, 158] on link "C Reading" at bounding box center [296, 157] width 161 height 22
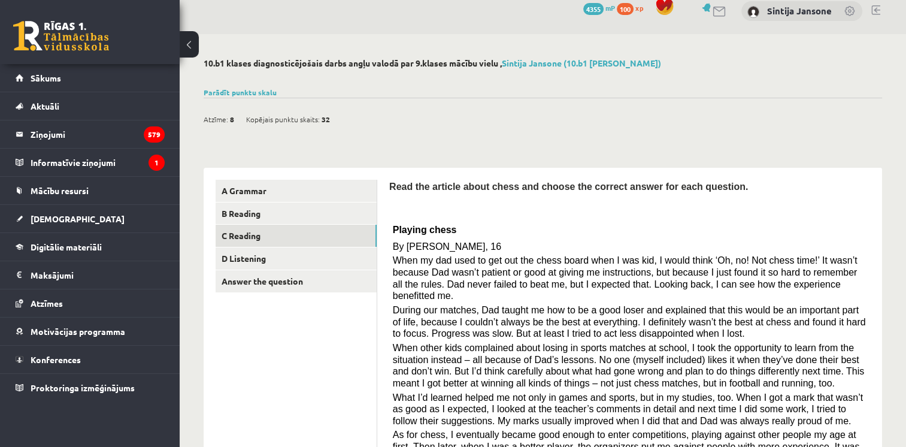
scroll to position [0, 0]
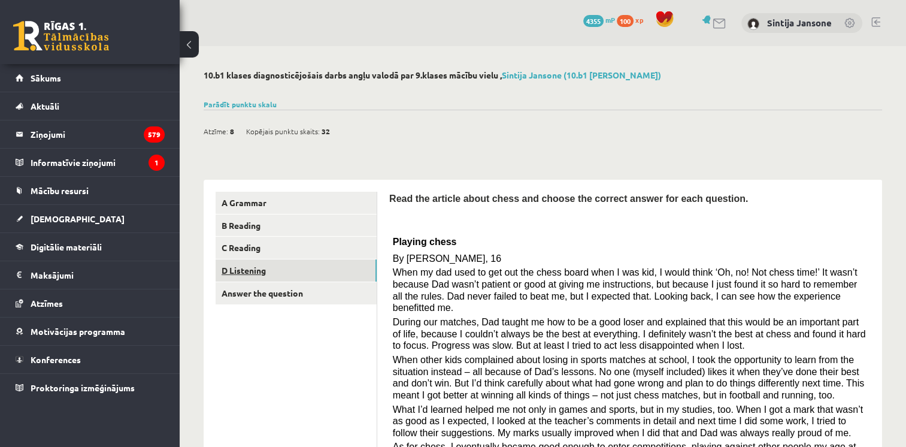
click at [314, 277] on link "D Listening" at bounding box center [296, 270] width 161 height 22
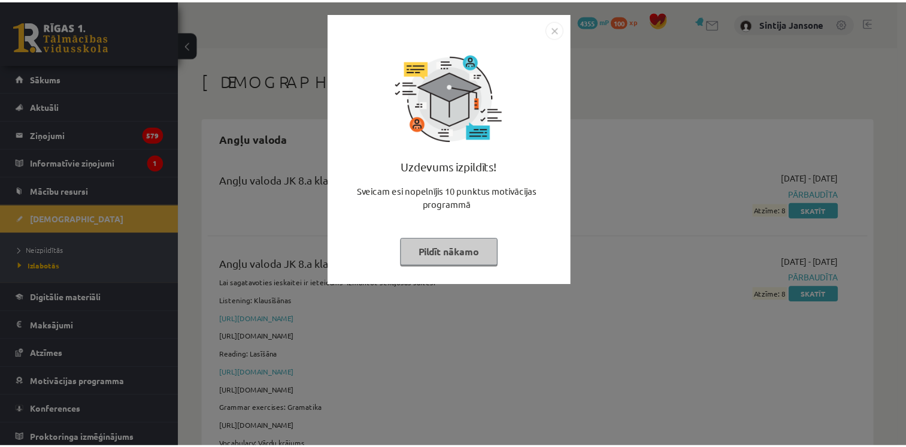
scroll to position [1260, 0]
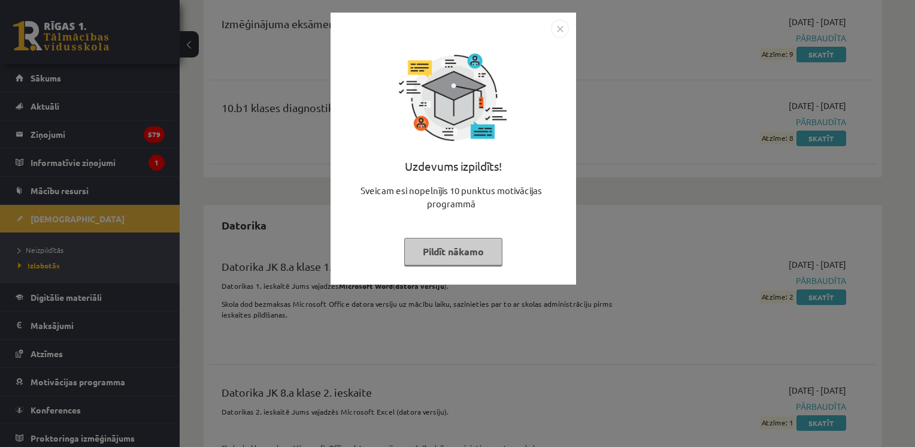
click at [445, 265] on button "Pildīt nākamo" at bounding box center [453, 252] width 98 height 28
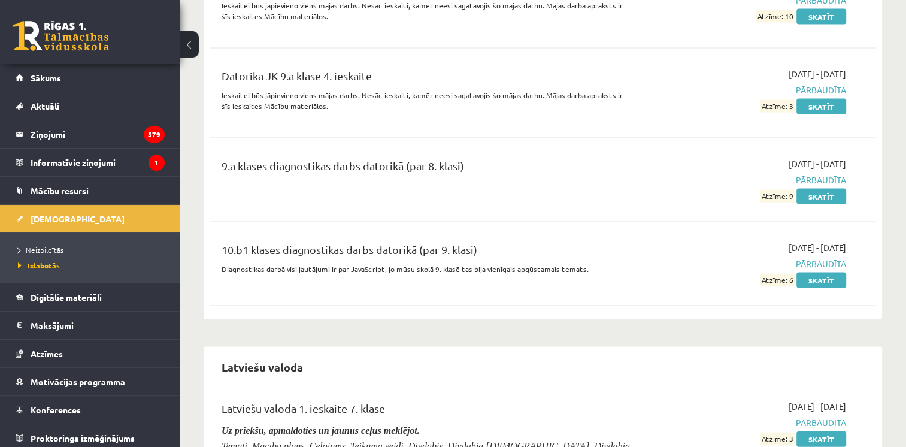
scroll to position [2590, 0]
